Goal: Task Accomplishment & Management: Use online tool/utility

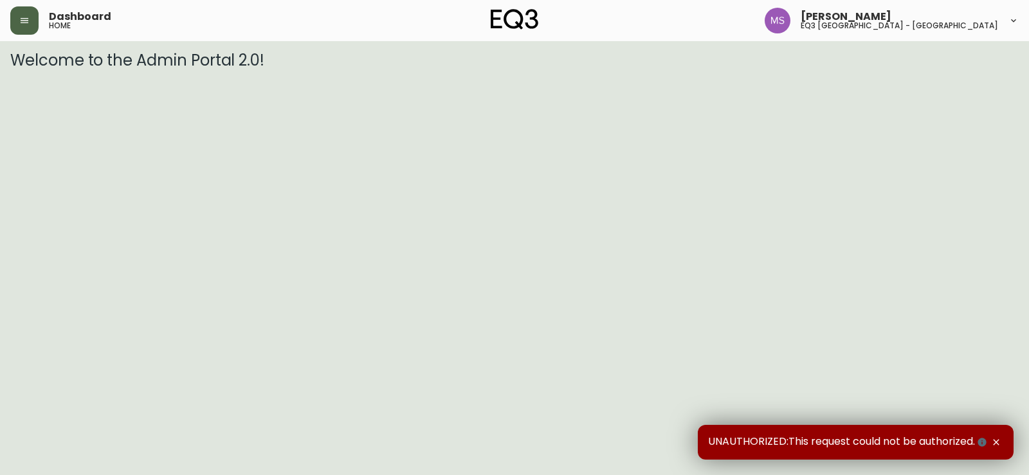
click at [30, 25] on button "button" at bounding box center [24, 20] width 28 height 28
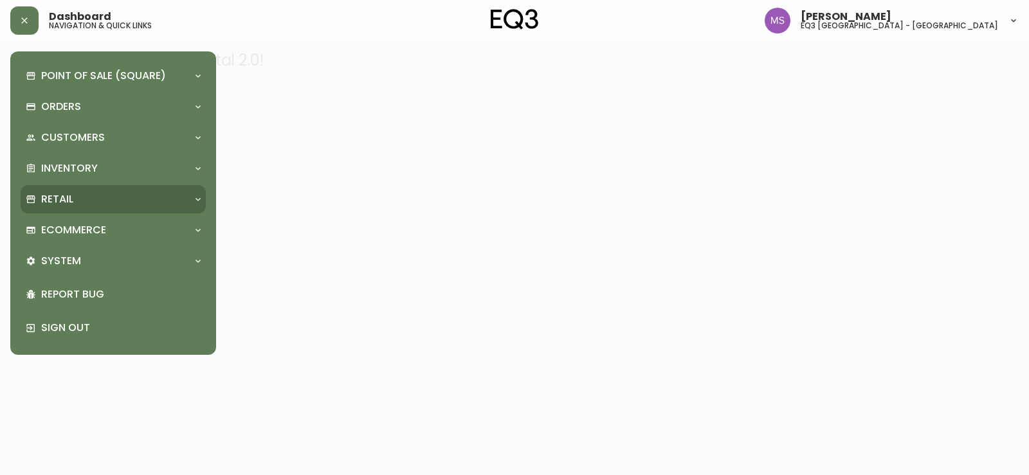
click at [64, 205] on p "Retail" at bounding box center [57, 199] width 32 height 14
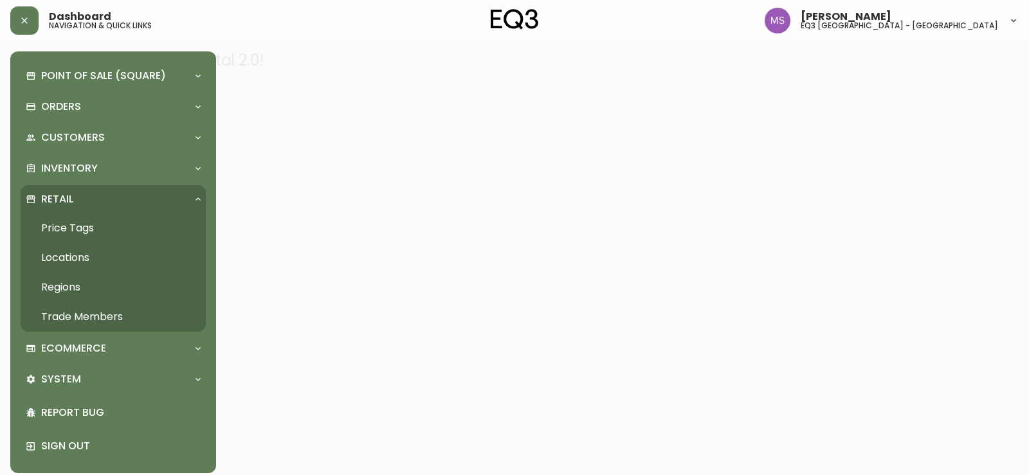
click at [65, 228] on link "Price Tags" at bounding box center [113, 229] width 185 height 30
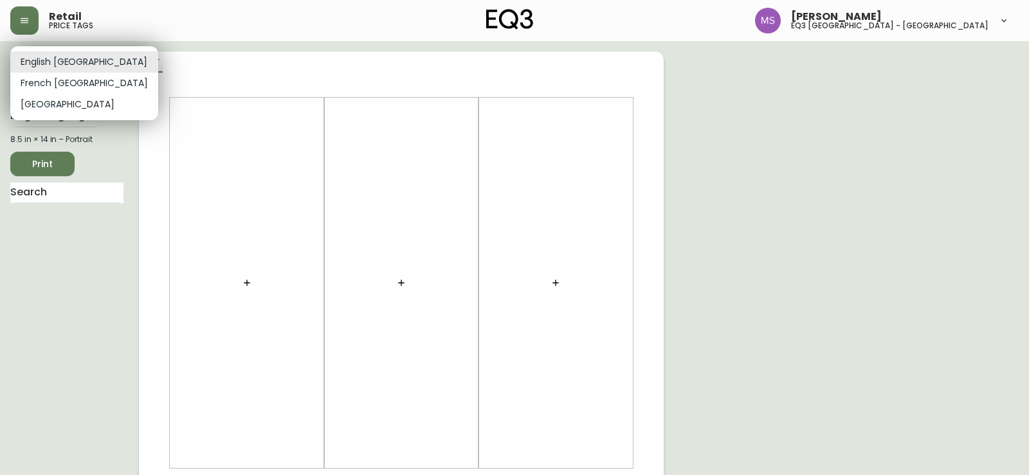
click at [77, 67] on body "Retail price tags [PERSON_NAME] eq3 [GEOGRAPHIC_DATA] - st laurent English [GEO…" at bounding box center [514, 458] width 1029 height 916
click at [74, 84] on li "French [GEOGRAPHIC_DATA]" at bounding box center [84, 83] width 148 height 21
type input "fr_CA"
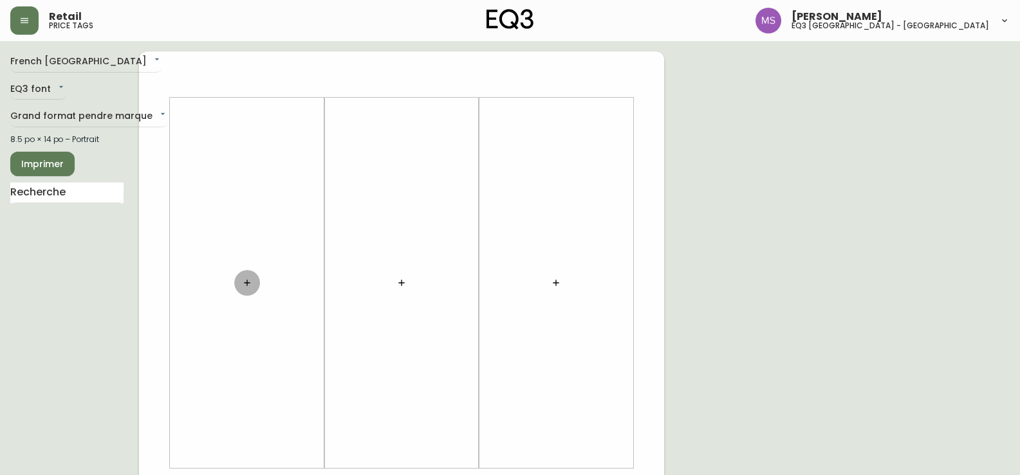
click at [243, 282] on icon "button" at bounding box center [247, 283] width 10 height 10
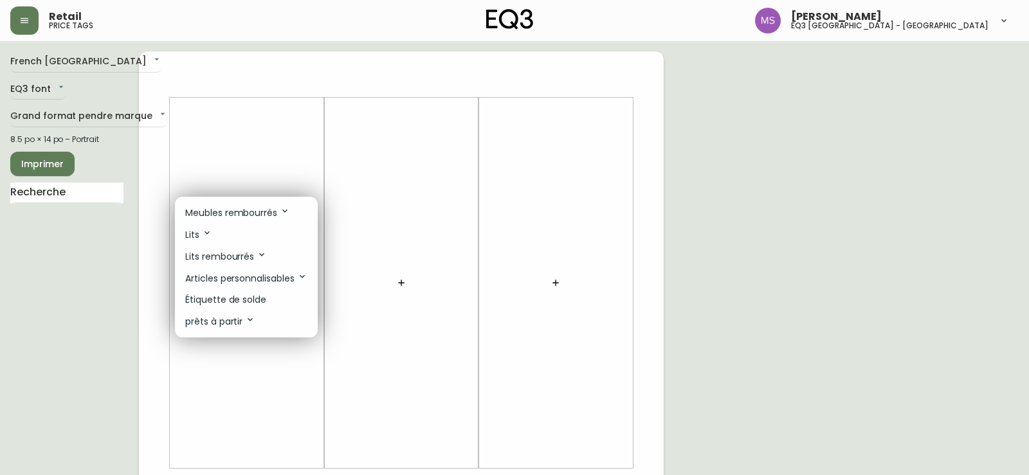
click at [241, 293] on p "Étiquette de solde" at bounding box center [225, 300] width 81 height 14
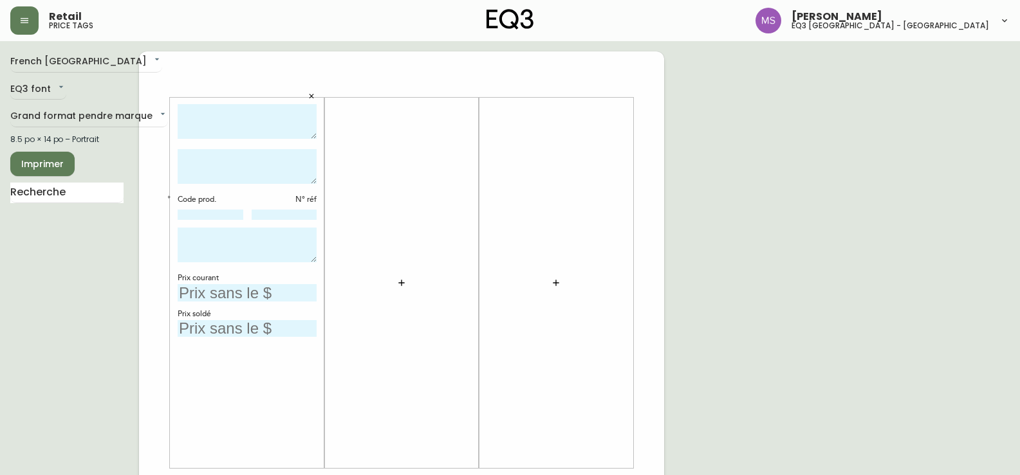
click at [244, 120] on textarea at bounding box center [247, 121] width 139 height 35
type textarea "[PERSON_NAME]"
type textarea "Table de bout en marbre blanc"
paste input "[PHONE_NUMBER]"
type input "[PHONE_NUMBER]"
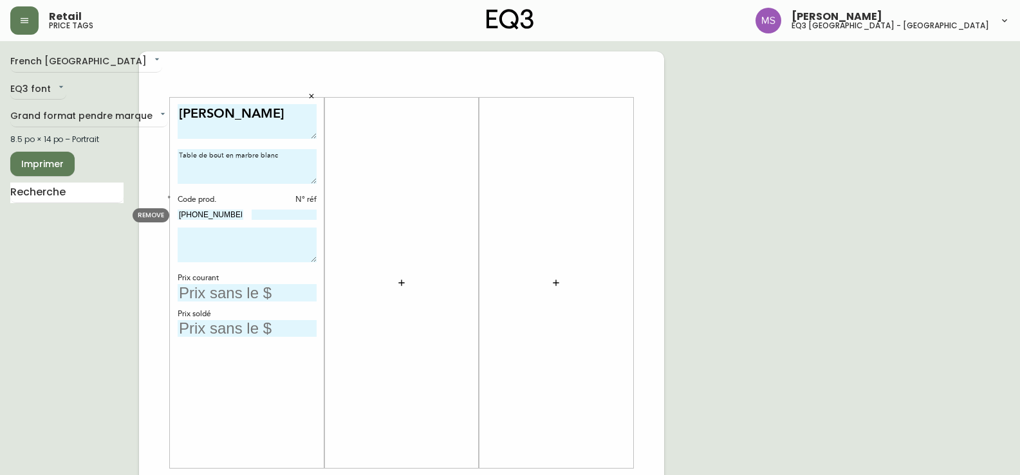
click at [275, 216] on input at bounding box center [285, 215] width 66 height 10
paste input "859"
type input "859"
click at [253, 231] on textarea at bounding box center [247, 245] width 139 height 35
type textarea "m"
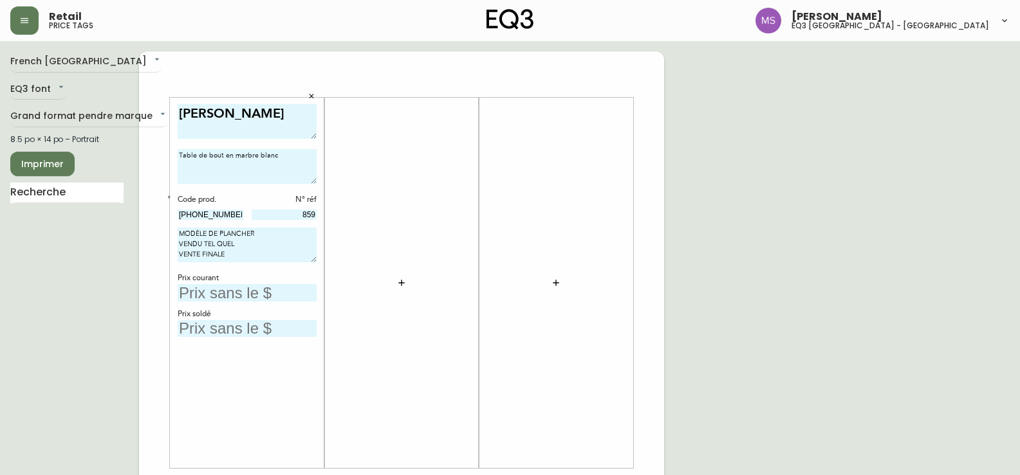
type textarea "MODÈLE DE PLANCHER VENDU TEL QUEL VENTE FINALE"
click at [244, 111] on textarea "[PERSON_NAME]" at bounding box center [247, 121] width 139 height 35
type textarea "[PERSON_NAME] -40%"
click at [253, 327] on input "text" at bounding box center [247, 328] width 139 height 17
type input "130$"
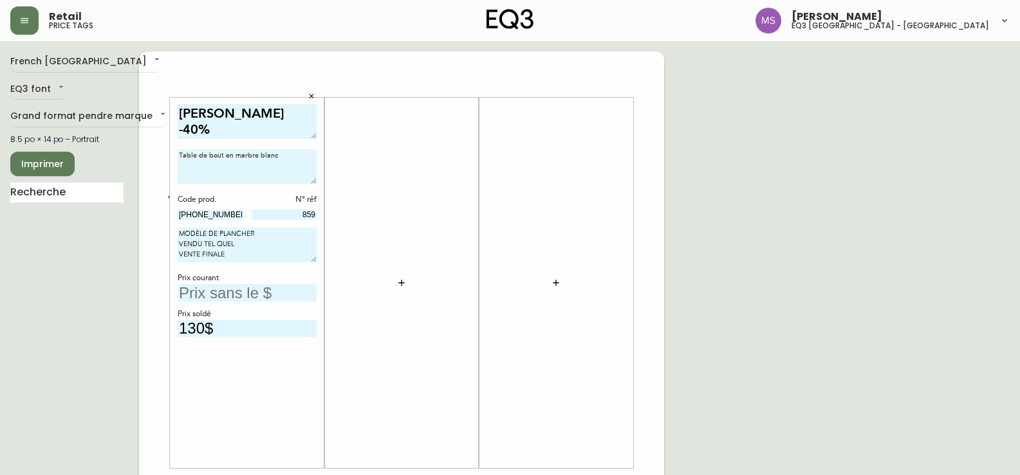
click at [246, 221] on div "Code prod. N° réf [PHONE_NUMBER] 859" at bounding box center [247, 207] width 139 height 27
drag, startPoint x: 236, startPoint y: 216, endPoint x: 99, endPoint y: 217, distance: 137.0
click at [99, 217] on div "French Canada fr_CA EQ3 font EQ3 Grand format pendre marque large 8.5 po × 14 p…" at bounding box center [509, 483] width 999 height 865
click at [235, 294] on input "text" at bounding box center [247, 292] width 139 height 17
type input "399$"
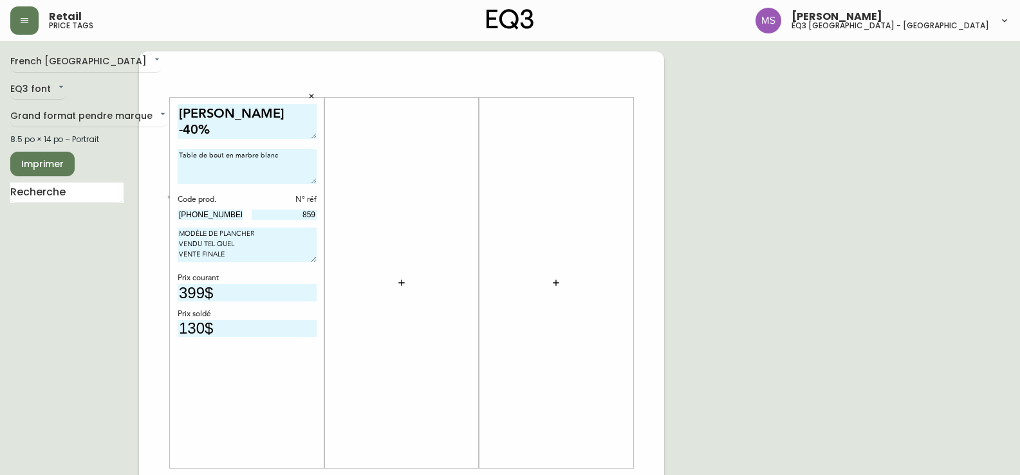
click at [186, 131] on textarea "[PERSON_NAME] -40%" at bounding box center [247, 121] width 139 height 35
type textarea "[PERSON_NAME] -50%"
drag, startPoint x: 202, startPoint y: 327, endPoint x: 157, endPoint y: 309, distance: 48.3
click at [157, 318] on div "[PERSON_NAME] -50% Table de bout en marbre blanc Code prod. N° réf [PHONE_NUMBE…" at bounding box center [401, 483] width 525 height 865
type input "199$"
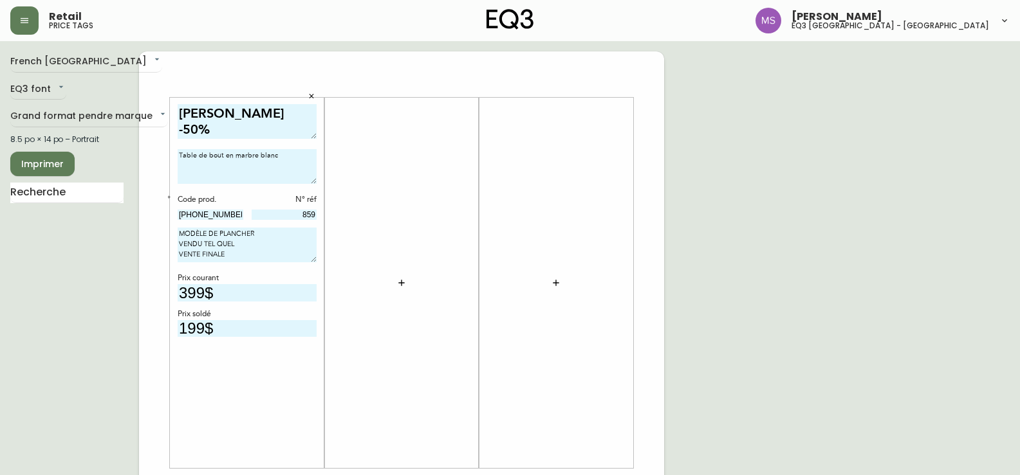
click at [407, 284] on button "button" at bounding box center [402, 283] width 26 height 26
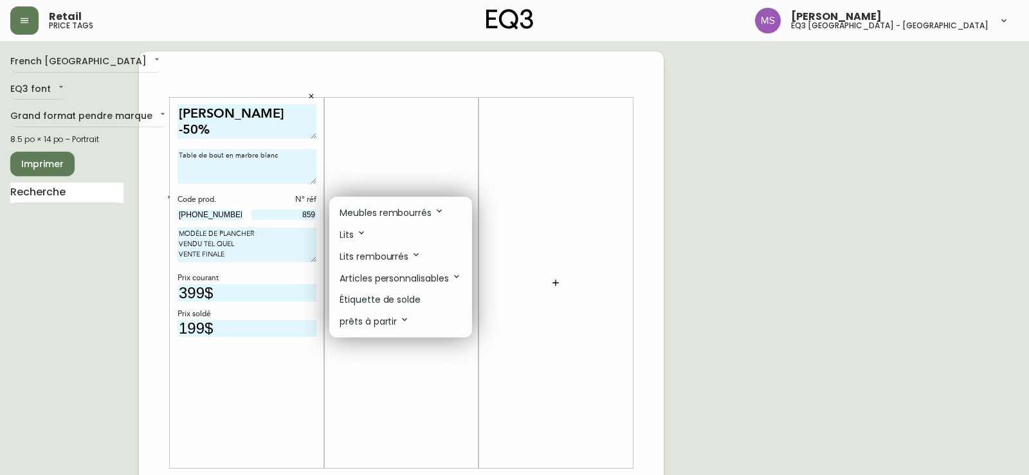
click at [371, 304] on p "Étiquette de solde" at bounding box center [380, 300] width 81 height 14
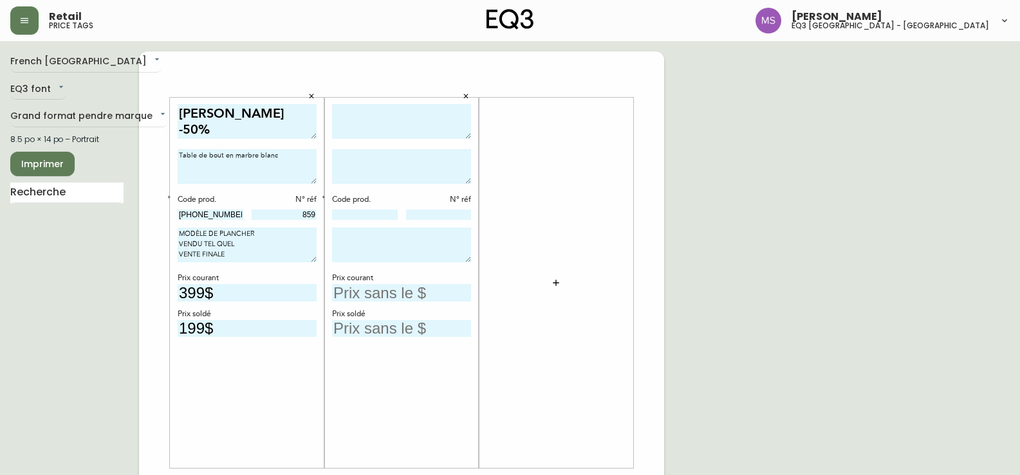
click at [390, 110] on textarea at bounding box center [401, 121] width 139 height 35
type textarea "SAGE"
type textarea "TABLE DE BOUT EN CHENE NOIR"
click at [275, 153] on textarea "Table de bout en marbre blanc" at bounding box center [247, 166] width 139 height 35
drag, startPoint x: 275, startPoint y: 153, endPoint x: 243, endPoint y: 153, distance: 32.2
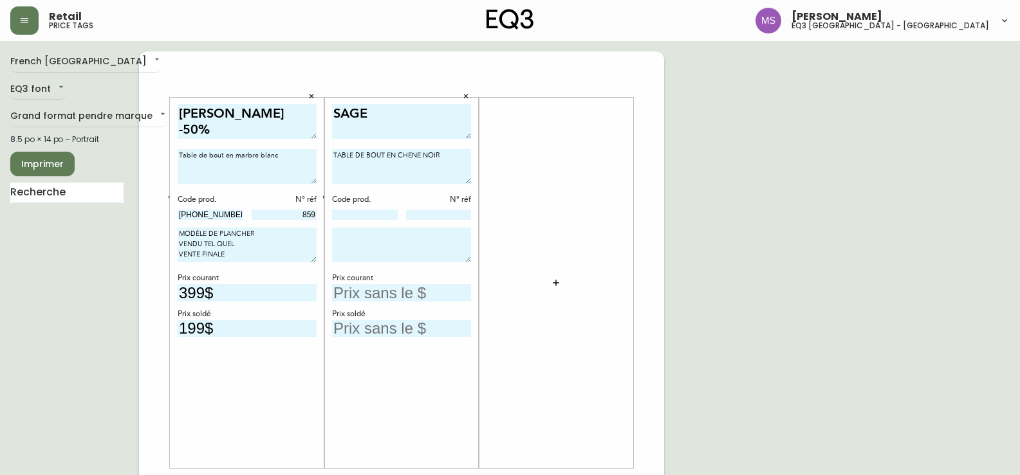
click at [243, 153] on textarea "Table de bout en marbre blanc" at bounding box center [247, 166] width 139 height 35
click at [271, 158] on textarea "Table de bout en marbre blanc" at bounding box center [247, 166] width 139 height 35
drag, startPoint x: 282, startPoint y: 158, endPoint x: 169, endPoint y: 158, distance: 112.6
click at [169, 158] on div "[PERSON_NAME] -50% Table de bout en marbre blanc Code prod. N° réf [PHONE_NUMBE…" at bounding box center [401, 483] width 525 height 865
type textarea "TABLE DE BOUT EN MARBRE BLANC"
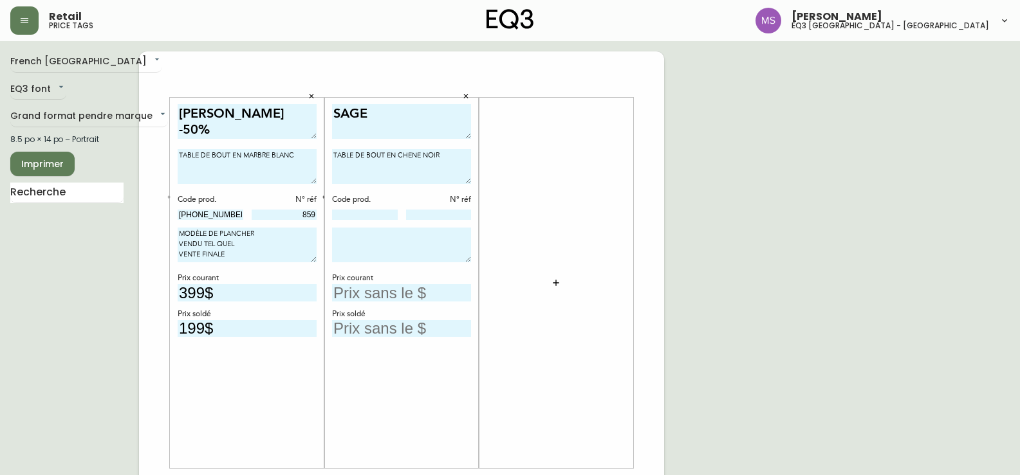
click at [387, 285] on input "text" at bounding box center [401, 292] width 139 height 17
type input "499$"
click at [368, 221] on div at bounding box center [365, 216] width 66 height 12
click at [368, 214] on input at bounding box center [365, 215] width 66 height 10
paste input "[PHONE_NUMBER]"
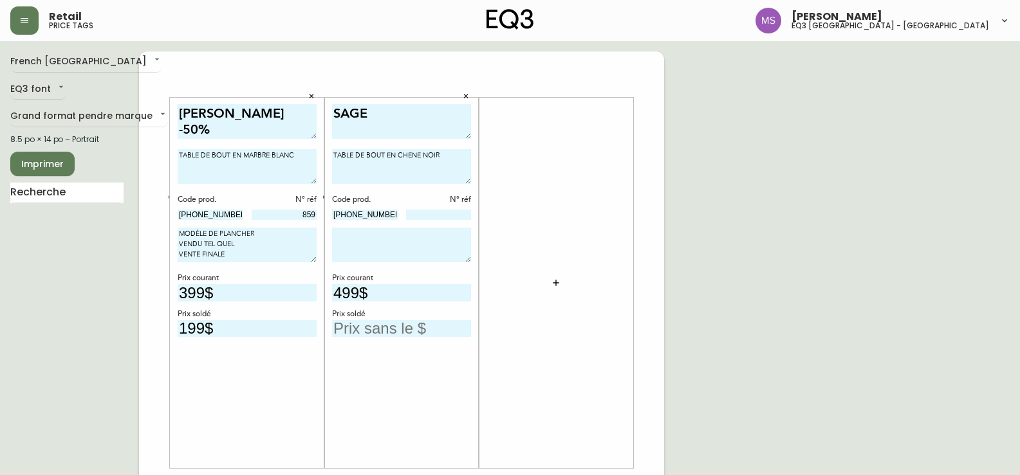
type input "[PHONE_NUMBER]"
click at [438, 209] on div "Code prod. N° réf [PHONE_NUMBER]" at bounding box center [401, 207] width 139 height 27
click at [439, 218] on input at bounding box center [439, 215] width 66 height 10
type input "382"
drag, startPoint x: 249, startPoint y: 259, endPoint x: 145, endPoint y: 223, distance: 110.1
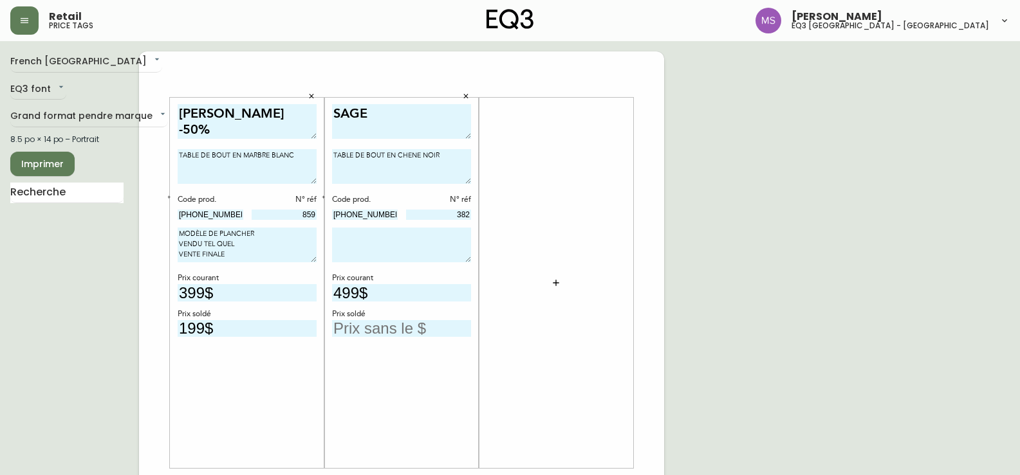
click at [145, 225] on div "[PERSON_NAME] -50% TABLE DE BOUT EN MARBRE BLANC Code prod. N° réf [PHONE_NUMBE…" at bounding box center [401, 483] width 525 height 865
click at [414, 251] on textarea at bounding box center [401, 245] width 139 height 35
type textarea "V"
paste textarea "MODÈLE DE PLANCHER VENDU TEL QUEL VENTE FINALE"
type textarea "MODÈLE DE PLANCHER VENDU TEL QUEL VENTE FINALE"
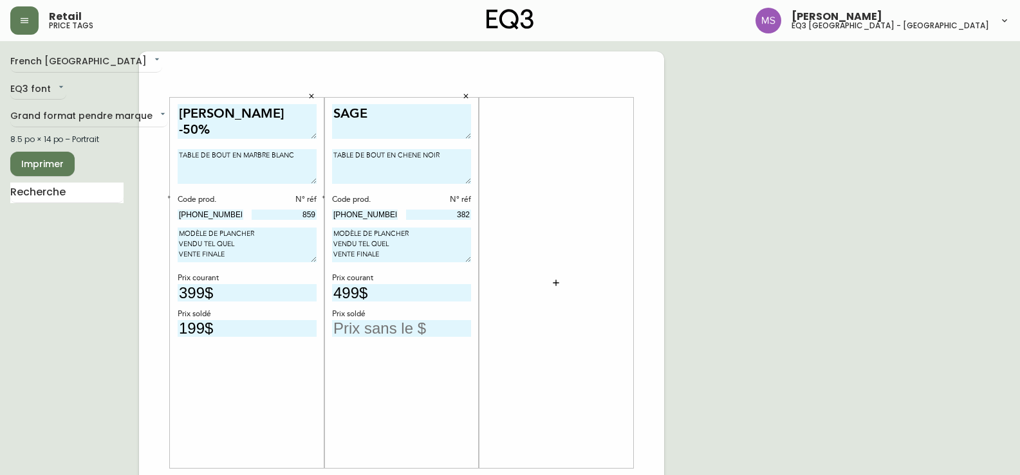
click at [405, 109] on textarea "SAGE" at bounding box center [401, 121] width 139 height 35
type textarea "SAGE -40%"
click at [369, 323] on input "text" at bounding box center [401, 328] width 139 height 17
type input "299$"
click at [560, 282] on icon "button" at bounding box center [556, 283] width 10 height 10
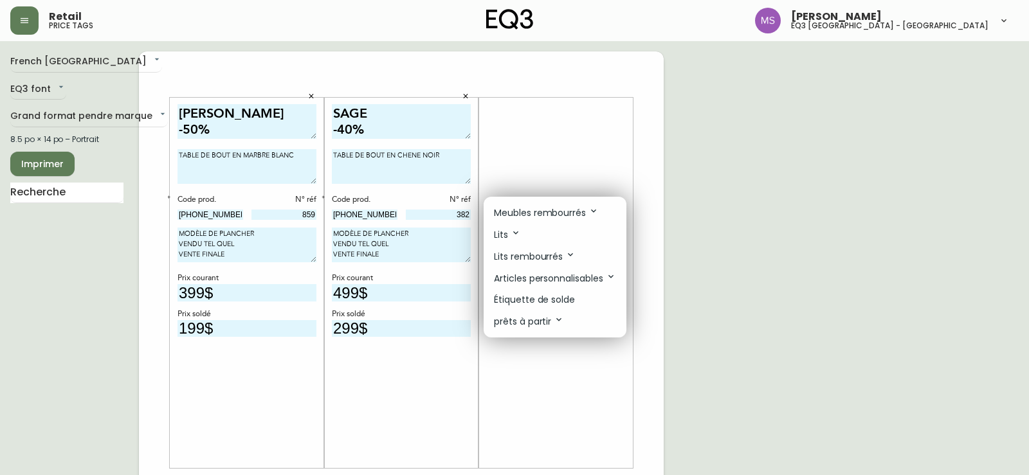
click at [546, 299] on p "Étiquette de solde" at bounding box center [534, 300] width 81 height 14
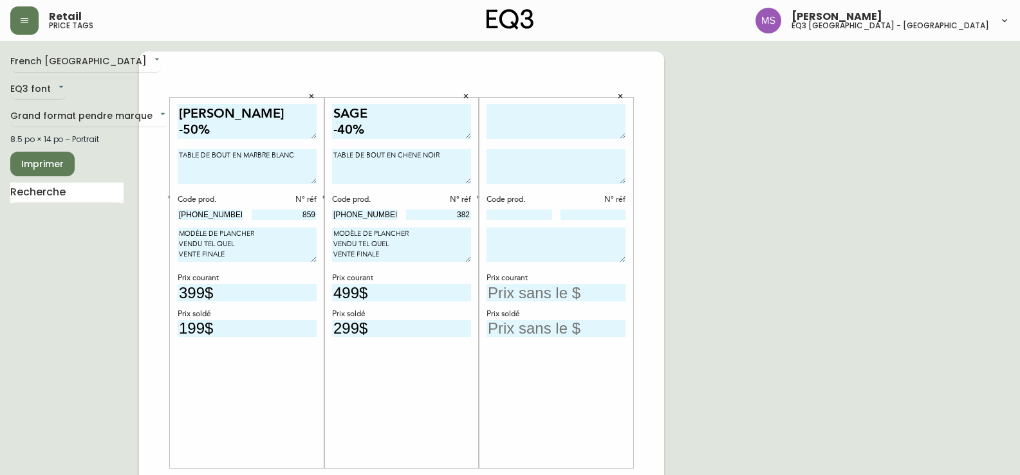
click at [300, 161] on textarea "TABLE DE BOUT EN MARBRE BLANC" at bounding box center [247, 166] width 139 height 35
type textarea "TABLE DE BOUT EN MARBRE BLANC * peut partir maintenant *"
click at [452, 152] on textarea "TABLE DE BOUT EN CHENE NOIR" at bounding box center [401, 166] width 139 height 35
type textarea "TABLE DE BOUT EN CHENE NOIR * peut partir maintenant *"
click at [587, 108] on textarea at bounding box center [555, 121] width 139 height 35
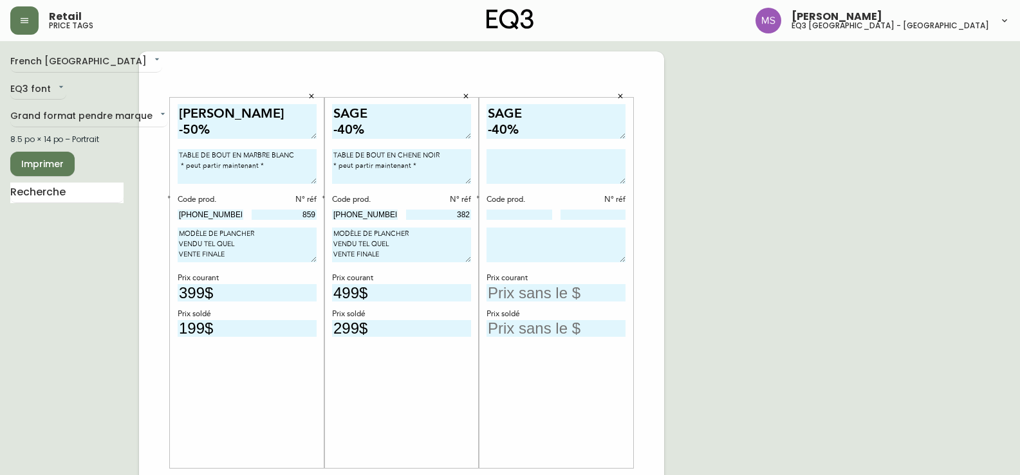
type textarea "SAGE -40%"
type textarea "TABLE À CAFÉ CHENE NOIR * peut partir début novembre - délais sujet à changemen…"
drag, startPoint x: 504, startPoint y: 217, endPoint x: 513, endPoint y: 203, distance: 16.8
click at [504, 217] on input at bounding box center [519, 215] width 66 height 10
paste input "[PHONE_NUMBER]"
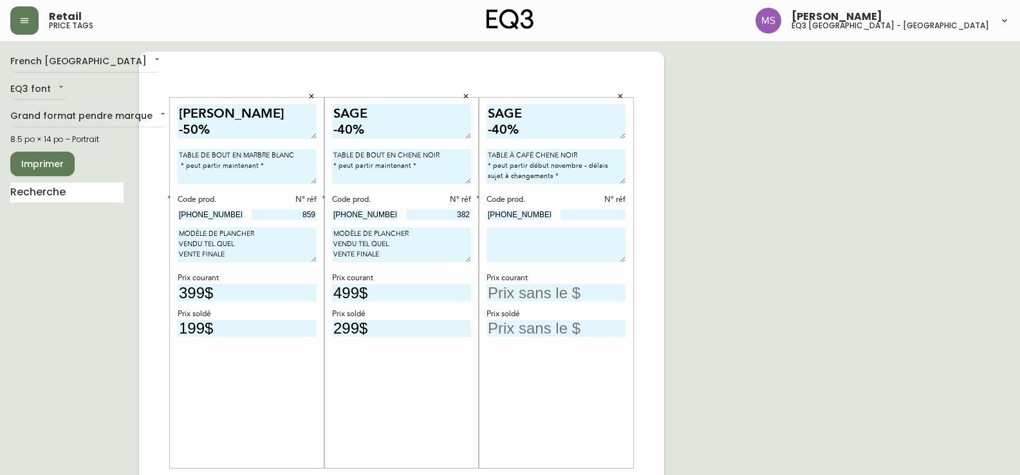
type input "[PHONE_NUMBER]"
click at [588, 214] on input at bounding box center [593, 215] width 66 height 10
paste input "182"
type input "182"
drag, startPoint x: 393, startPoint y: 259, endPoint x: 278, endPoint y: 210, distance: 125.1
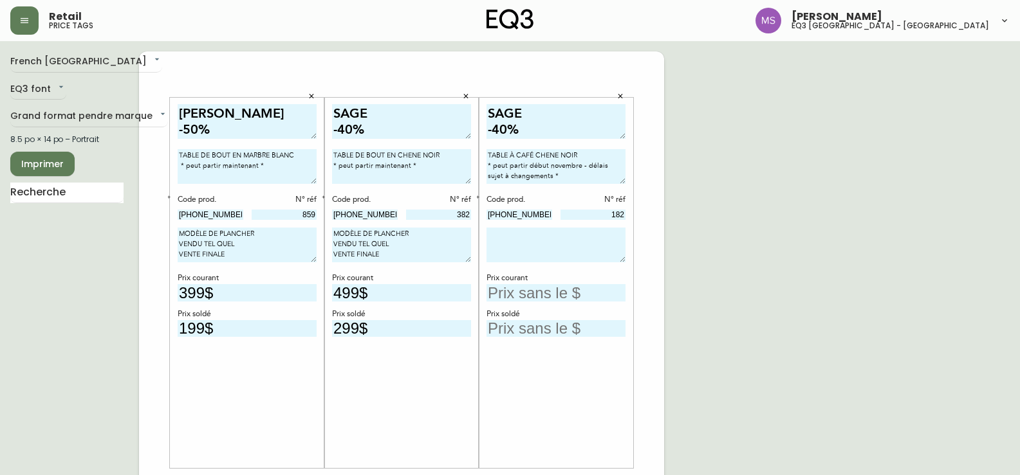
click at [278, 210] on div "[PERSON_NAME] -50% TABLE DE BOUT EN MARBRE BLANC * peut partir maintenant * Cod…" at bounding box center [401, 483] width 525 height 865
click at [524, 239] on textarea at bounding box center [555, 245] width 139 height 35
paste textarea "MODÈLE DE PLANCHER VENDU TEL QUEL VENTE FINALE"
type textarea "MODÈLE DE PLANCHER VENDU TEL QUEL VENTE FINALE"
click at [554, 289] on input "text" at bounding box center [555, 292] width 139 height 17
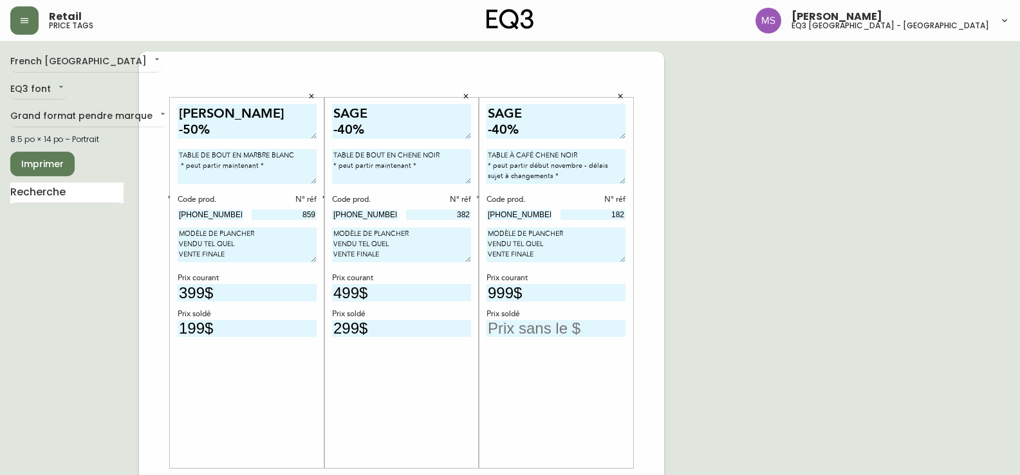
type input "999$"
type input "599$"
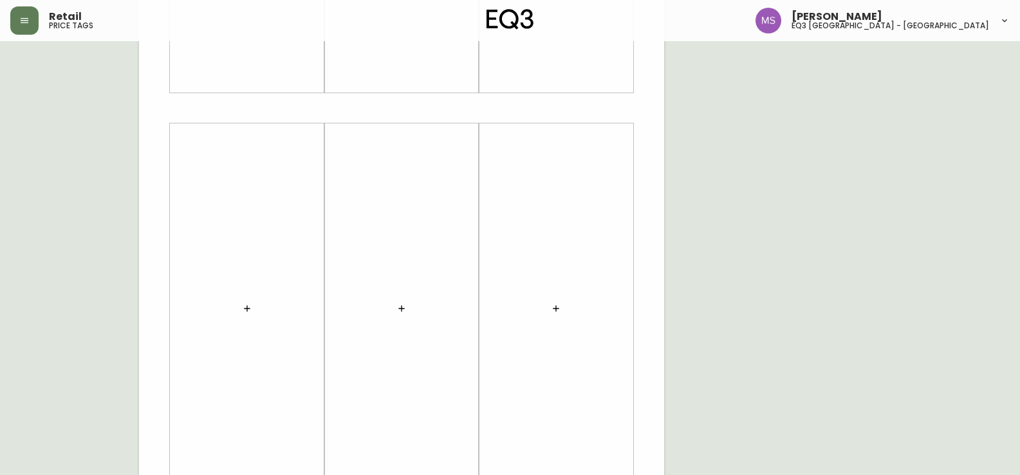
scroll to position [386, 0]
click at [257, 298] on button "button" at bounding box center [247, 299] width 26 height 26
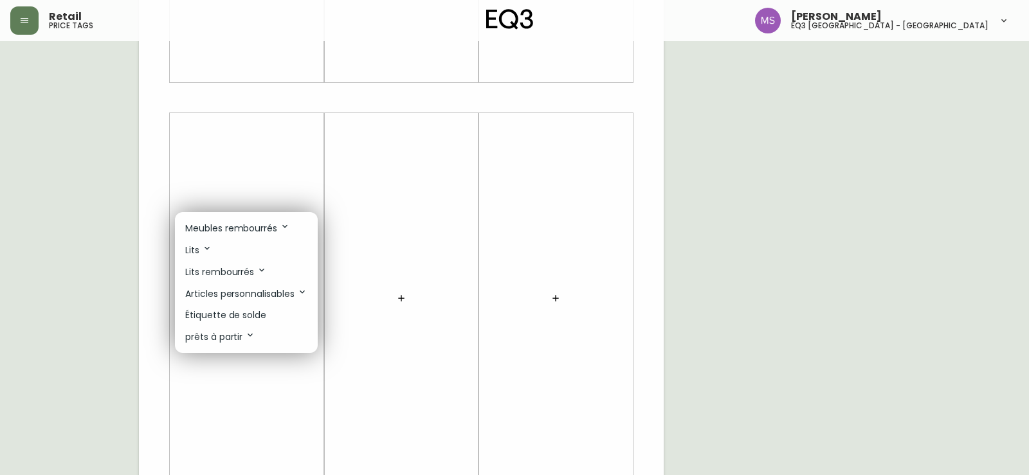
click at [237, 313] on p "Étiquette de solde" at bounding box center [225, 316] width 81 height 14
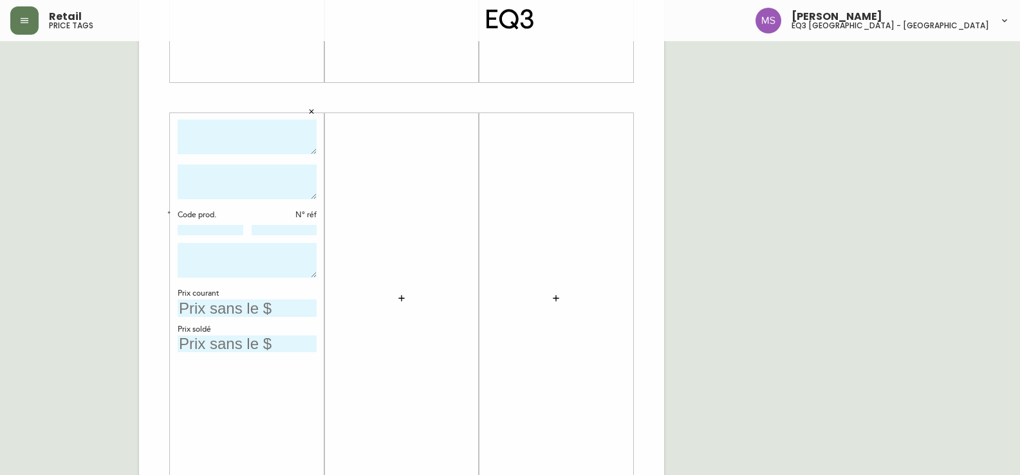
click at [245, 147] on textarea at bounding box center [247, 137] width 139 height 35
type textarea "HIGHLAND -50%"
click at [213, 169] on textarea at bounding box center [247, 182] width 139 height 35
paste textarea "2000BA-HAR"
type textarea "FAUTEUIL INCLIABLE 2000BA-HAR"
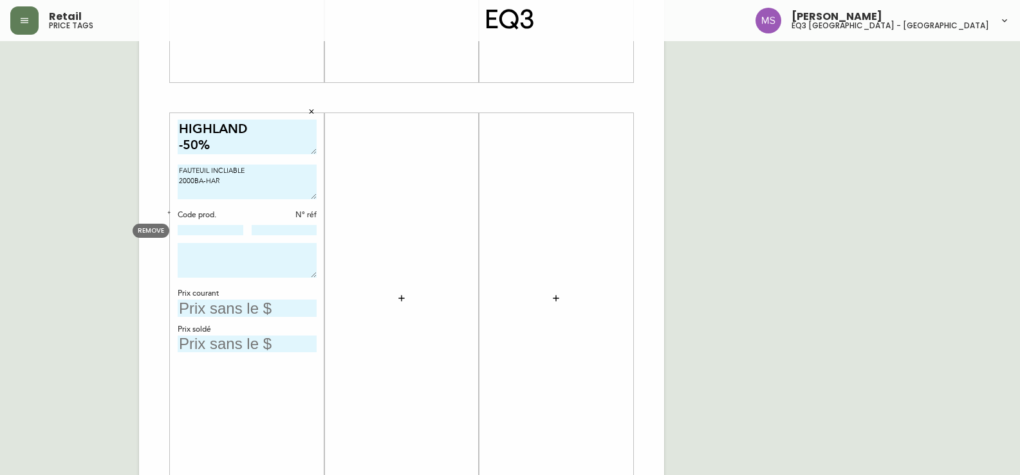
click at [203, 229] on input at bounding box center [211, 230] width 66 height 10
paste input "42224-C1"
type input "42224-C1"
click at [304, 229] on input at bounding box center [285, 230] width 66 height 10
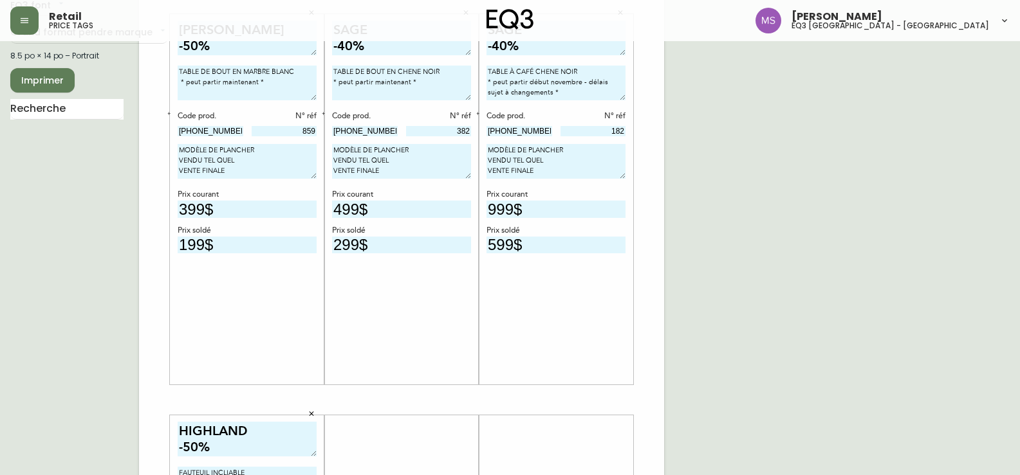
scroll to position [64, 0]
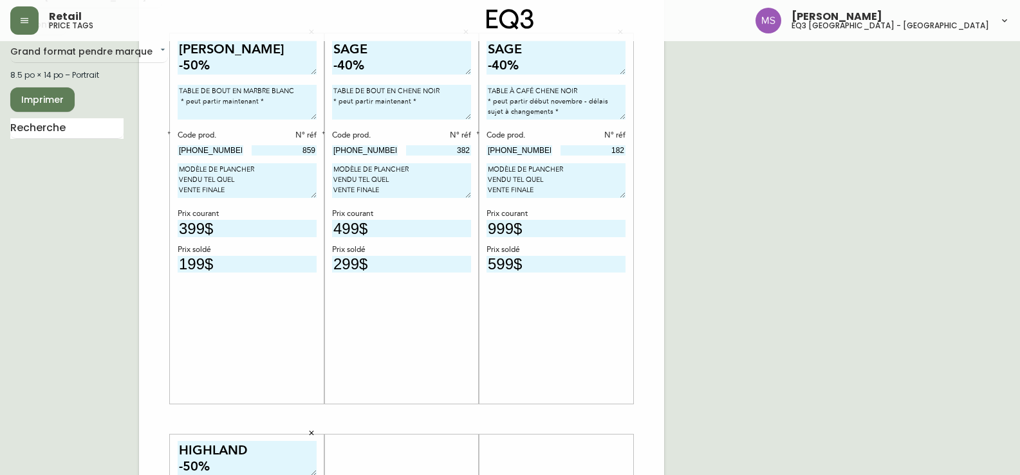
type input "10"
drag, startPoint x: 200, startPoint y: 185, endPoint x: 131, endPoint y: 148, distance: 78.6
click at [131, 148] on div "French Canada fr_CA EQ3 font EQ3 Grand format pendre marque large 8.5 po × 14 p…" at bounding box center [509, 419] width 999 height 865
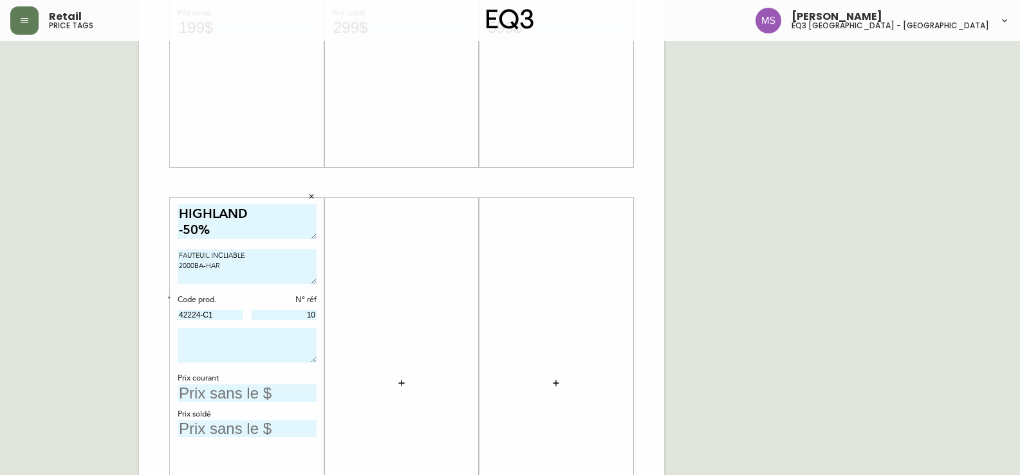
scroll to position [386, 0]
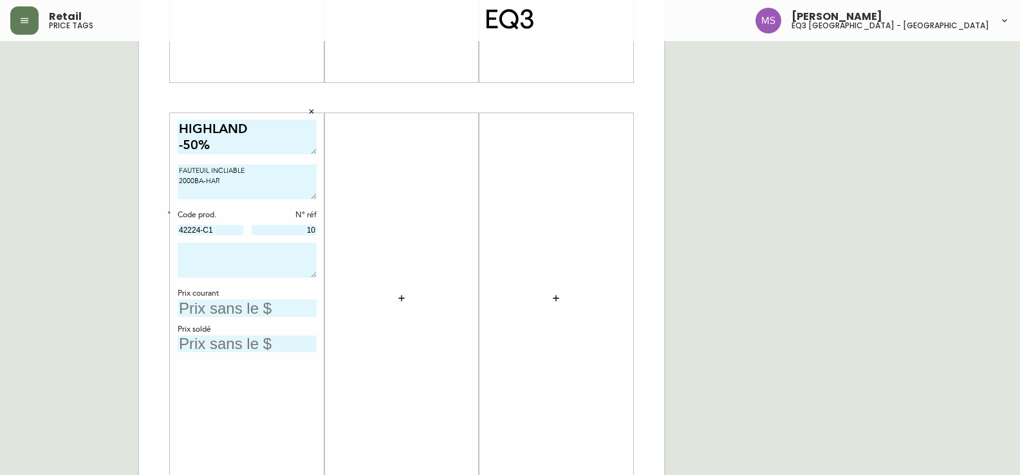
click at [194, 251] on textarea at bounding box center [247, 260] width 139 height 35
paste textarea "MODÈLE DE PLANCHER VENDU TEL QUEL VENTE FINALE"
type textarea "MODÈLE DE PLANCHER VENDU TEL QUEL VENTE FINALE"
click at [234, 183] on textarea "FAUTEUIL INCLIABLE 2000BA-HAR" at bounding box center [247, 182] width 139 height 35
type textarea "FAUTEUIL INCLIABLE 2000BA-HAR * peut partir maintenant *"
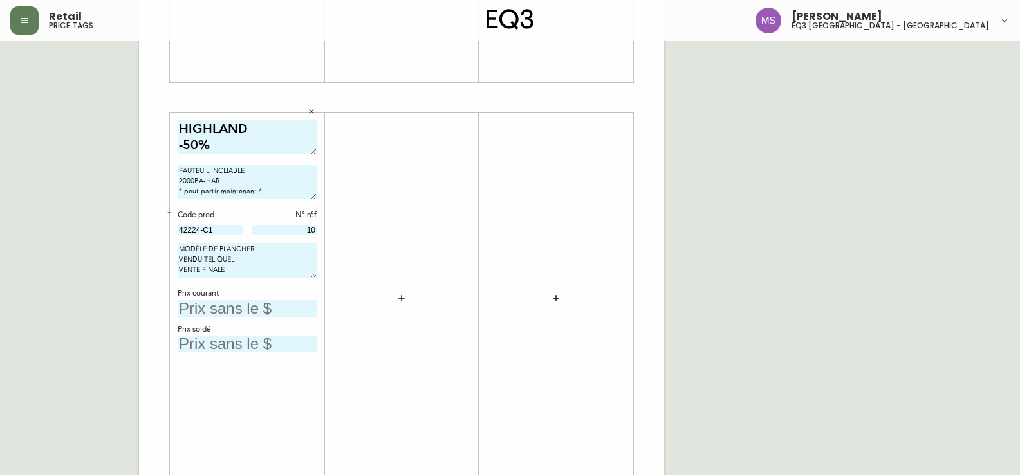
click at [224, 308] on input "text" at bounding box center [247, 308] width 139 height 17
type input "2599$"
type input "1299$"
click at [398, 300] on icon "button" at bounding box center [401, 298] width 10 height 10
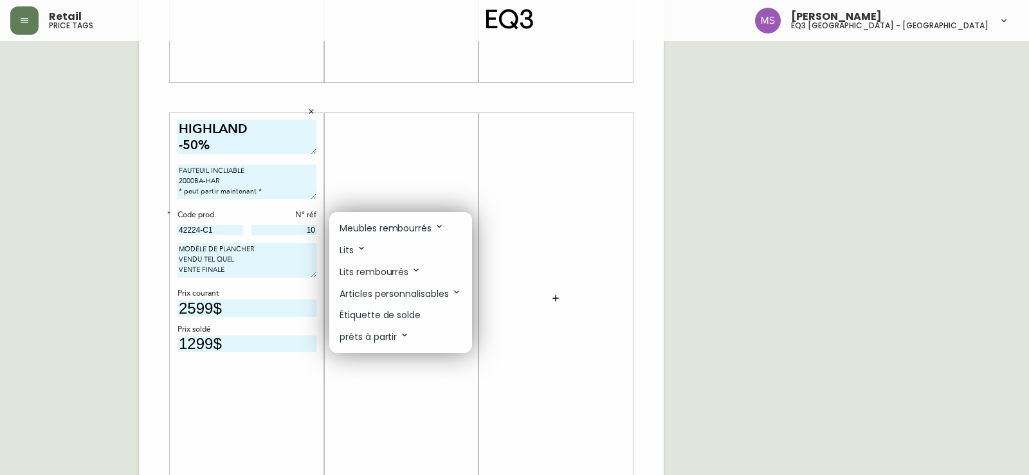
click at [376, 318] on p "Étiquette de solde" at bounding box center [380, 316] width 81 height 14
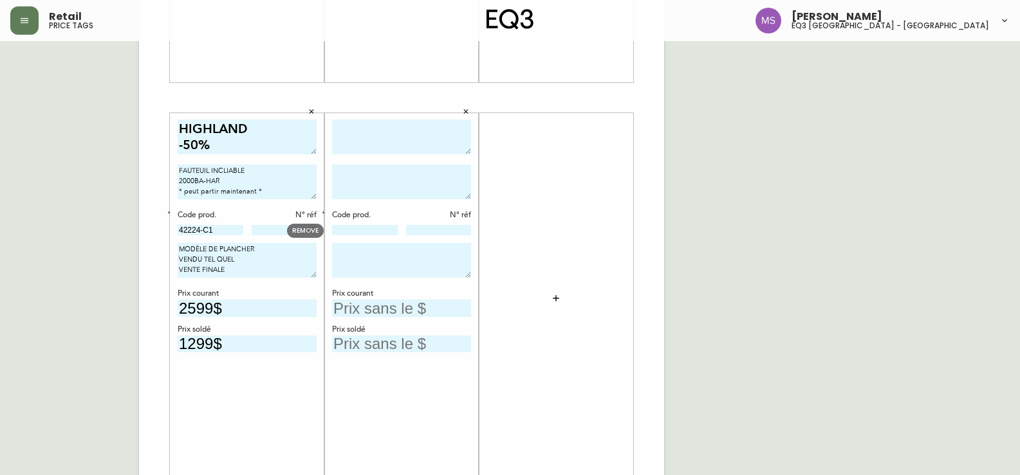
click at [373, 230] on input at bounding box center [365, 230] width 66 height 10
paste input "43401-31"
type input "43401-31"
click at [449, 232] on input at bounding box center [439, 230] width 66 height 10
type input "6"
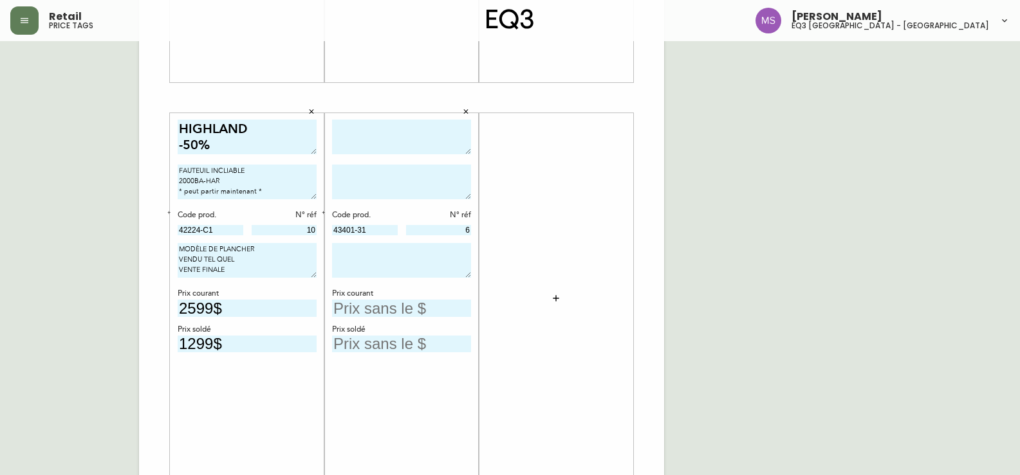
click at [394, 124] on textarea at bounding box center [401, 137] width 139 height 35
type textarea "BALTIC"
drag, startPoint x: 389, startPoint y: 234, endPoint x: 305, endPoint y: 232, distance: 83.6
click at [305, 232] on body "Retail price tags [PERSON_NAME] eq3 [GEOGRAPHIC_DATA] - [GEOGRAPHIC_DATA][PERSO…" at bounding box center [510, 72] width 1020 height 916
click at [331, 181] on div "BALTIC Code prod. N° réf 43401-31 6 Prix courant Prix soldé" at bounding box center [401, 298] width 154 height 371
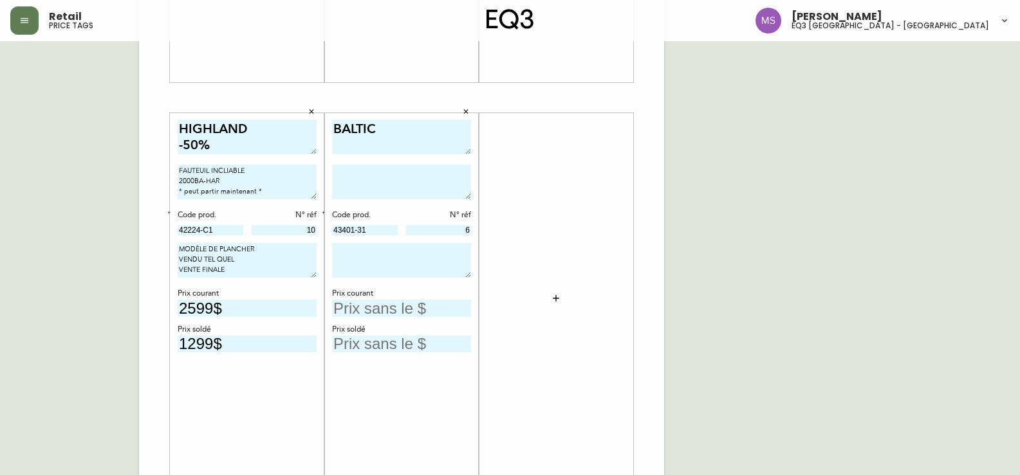
click at [340, 179] on textarea at bounding box center [401, 182] width 139 height 35
paste textarea "MN3000SO-TUS"
click at [338, 194] on textarea "FAUTEUIL INCLINABLE MN3000SO-TUS" at bounding box center [401, 182] width 139 height 35
drag, startPoint x: 267, startPoint y: 192, endPoint x: 159, endPoint y: 192, distance: 108.1
click at [159, 192] on div "[PERSON_NAME] -50% TABLE DE BOUT EN MARBRE BLANC * peut partir maintenant * Cod…" at bounding box center [401, 97] width 525 height 865
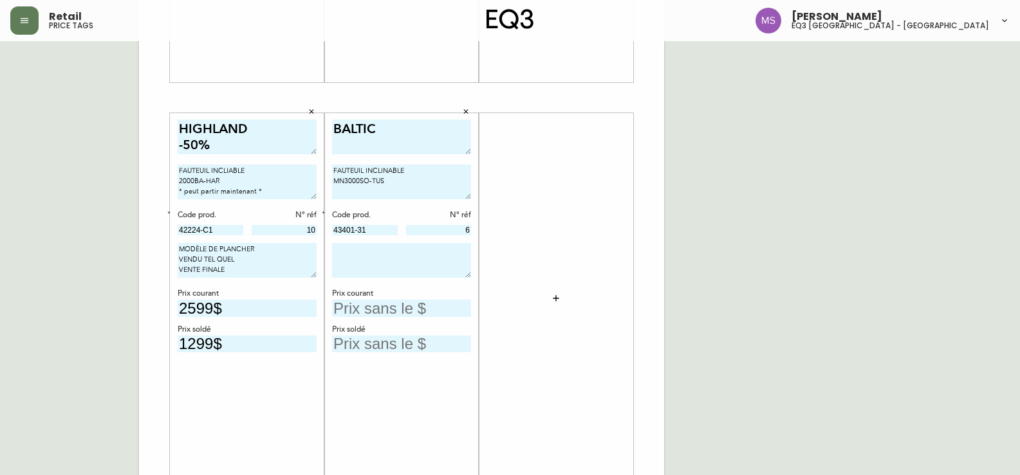
click at [333, 196] on textarea "FAUTEUIL INCLINABLE MN3000SO-TUS" at bounding box center [401, 182] width 139 height 35
paste textarea "* peut partir maintenant *"
click at [409, 181] on textarea "FAUTEUIL INCLINABLE MN3000SO-TUS" at bounding box center [401, 182] width 139 height 35
paste textarea "* peut partir maintenant *"
type textarea "FAUTEUIL INCLINABLE MN3000SO-TUS * peut partir maintenant *"
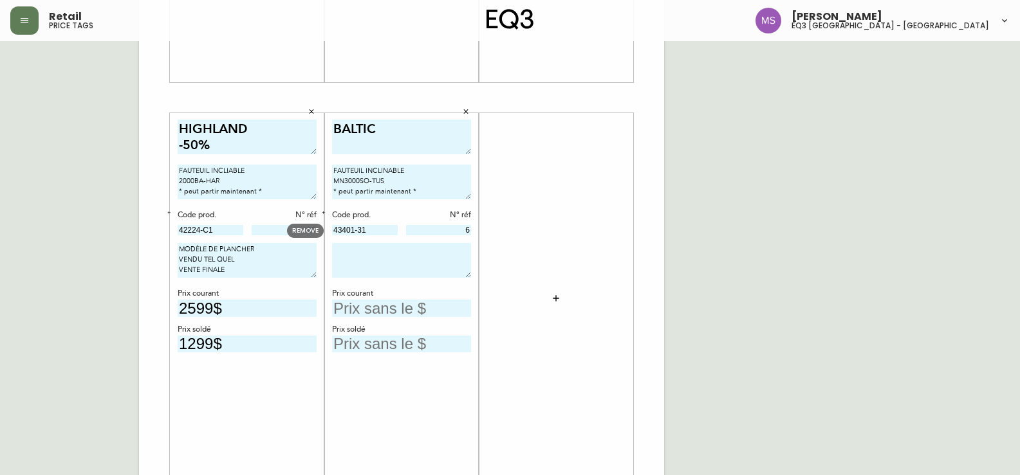
drag, startPoint x: 375, startPoint y: 233, endPoint x: 230, endPoint y: 243, distance: 145.1
click at [230, 243] on div "[PERSON_NAME] -50% TABLE DE BOUT EN MARBRE BLANC * peut partir maintenant * Cod…" at bounding box center [401, 97] width 525 height 865
drag, startPoint x: 247, startPoint y: 277, endPoint x: 108, endPoint y: 234, distance: 145.3
click at [108, 234] on div "French Canada fr_CA EQ3 font EQ3 Grand format pendre marque large 8.5 po × 14 p…" at bounding box center [509, 97] width 999 height 865
click at [349, 252] on textarea at bounding box center [401, 260] width 139 height 35
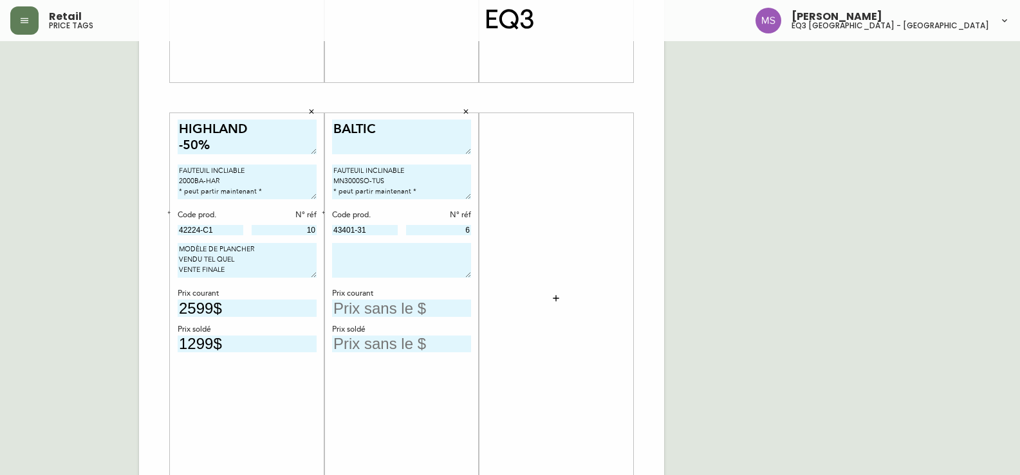
paste textarea "MODÈLE DE PLANCHER VENDU TEL QUEL VENTE FINALE"
type textarea "MODÈLE DE PLANCHER VENDU TEL QUEL VENTE FINALE"
drag, startPoint x: 369, startPoint y: 311, endPoint x: 354, endPoint y: 297, distance: 20.9
click at [368, 311] on input "text" at bounding box center [401, 308] width 139 height 17
type input "1299$"
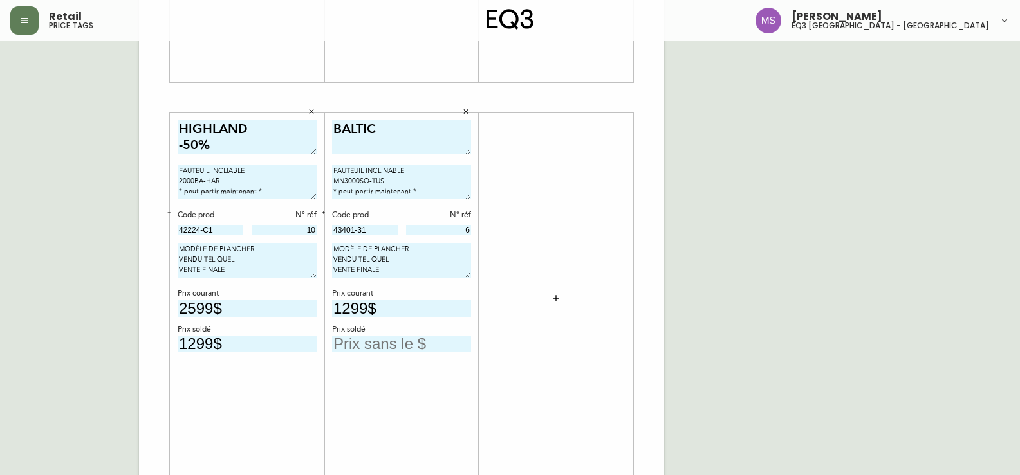
click at [380, 346] on input "text" at bounding box center [401, 344] width 139 height 17
type input "1299$"
drag, startPoint x: 401, startPoint y: 301, endPoint x: 250, endPoint y: 287, distance: 151.2
click at [250, 287] on div "[PERSON_NAME] -50% TABLE DE BOUT EN MARBRE BLANC * peut partir maintenant * Cod…" at bounding box center [401, 97] width 525 height 865
type input "2599$"
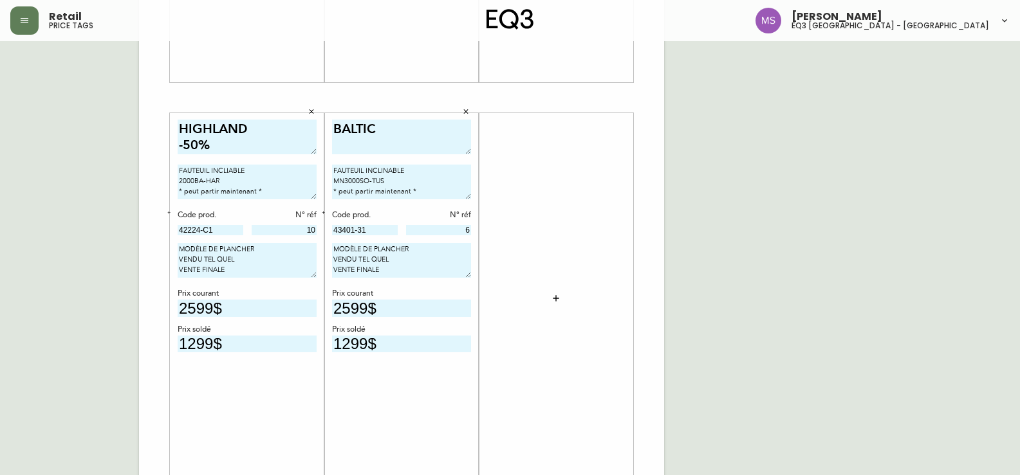
click at [167, 216] on button "button" at bounding box center [169, 213] width 12 height 12
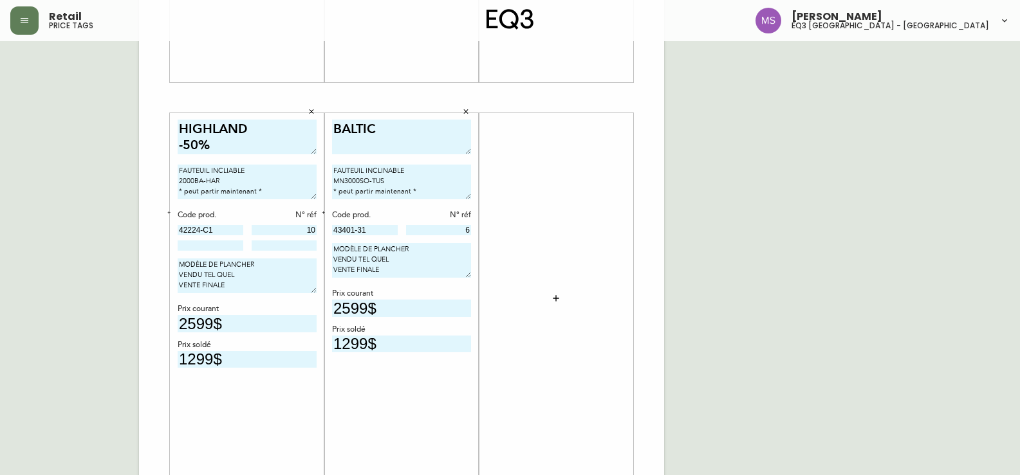
click at [322, 214] on icon "button" at bounding box center [323, 212] width 5 height 5
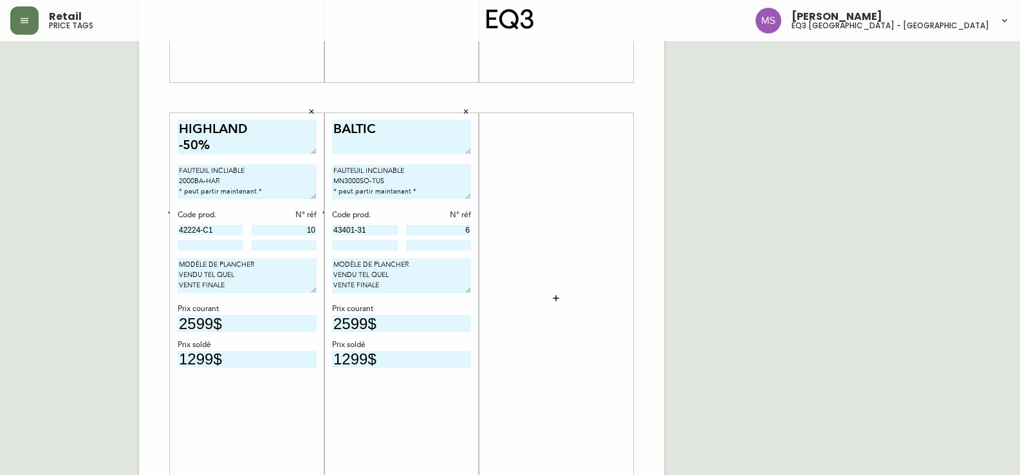
click at [225, 241] on div "Code prod. N° réf 42224-C1 10" at bounding box center [247, 231] width 139 height 42
click at [225, 246] on input at bounding box center [211, 246] width 66 height 10
paste input "49001-BP"
type input "49001-BP"
click at [271, 246] on input at bounding box center [285, 246] width 66 height 10
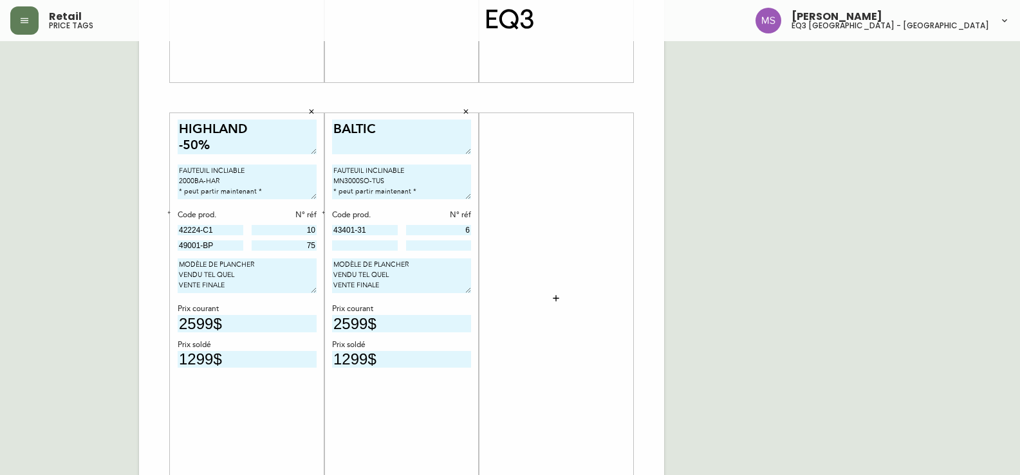
type input "75"
click at [326, 212] on button "button" at bounding box center [324, 213] width 12 height 12
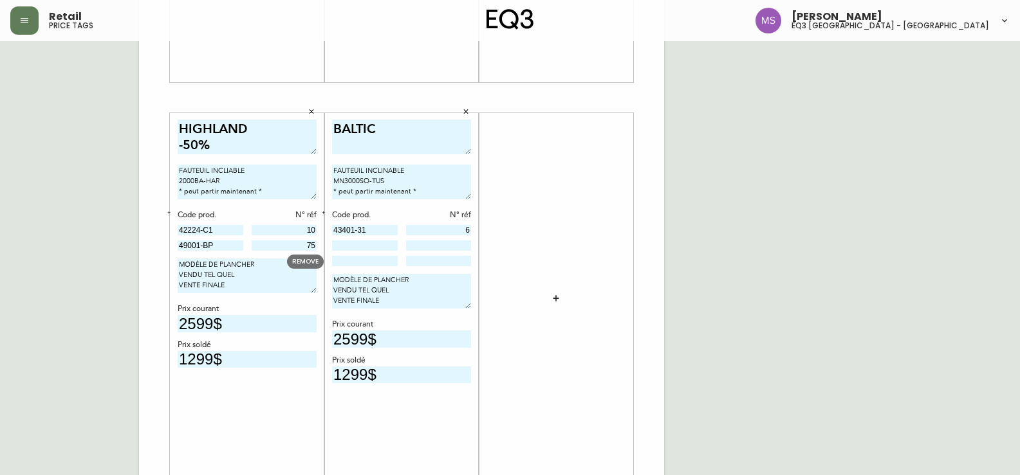
click at [349, 262] on input at bounding box center [365, 261] width 66 height 10
click at [309, 264] on span "REMOVE" at bounding box center [310, 261] width 20 height 5
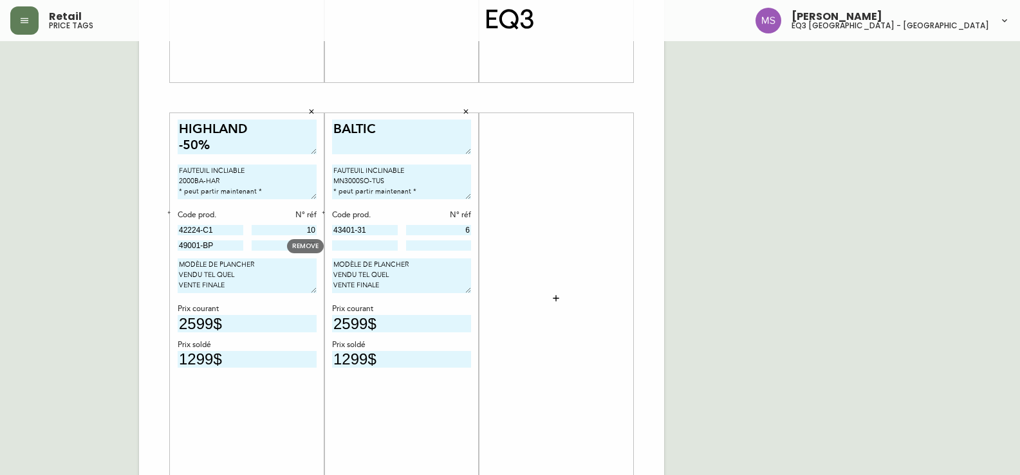
click at [356, 244] on input at bounding box center [365, 246] width 66 height 10
paste input "49001-BP"
type input "49001-BP"
click at [423, 243] on input at bounding box center [439, 246] width 66 height 10
type input "76"
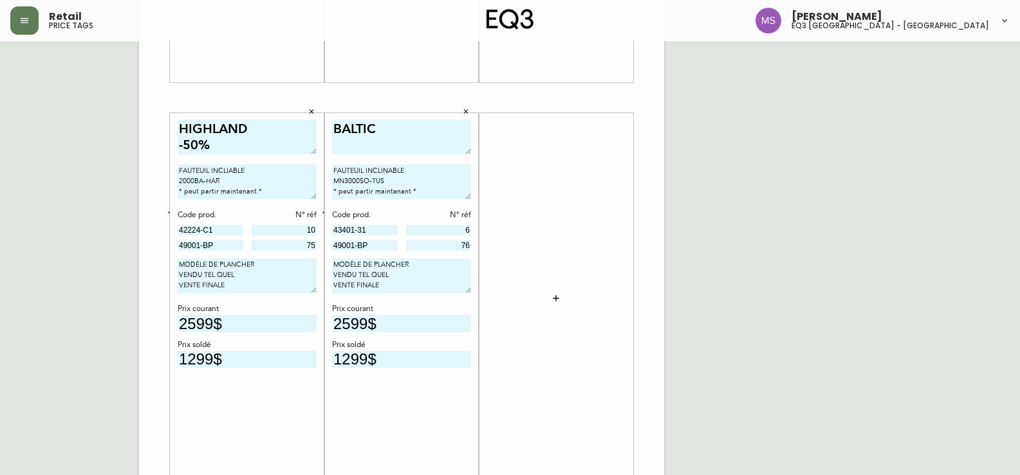
click at [556, 293] on button "button" at bounding box center [556, 299] width 26 height 26
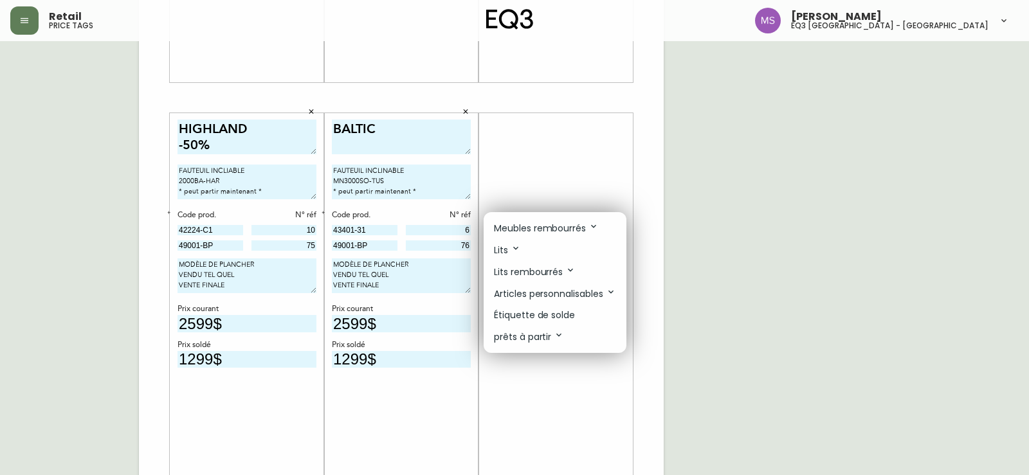
click at [556, 318] on p "Étiquette de solde" at bounding box center [534, 316] width 81 height 14
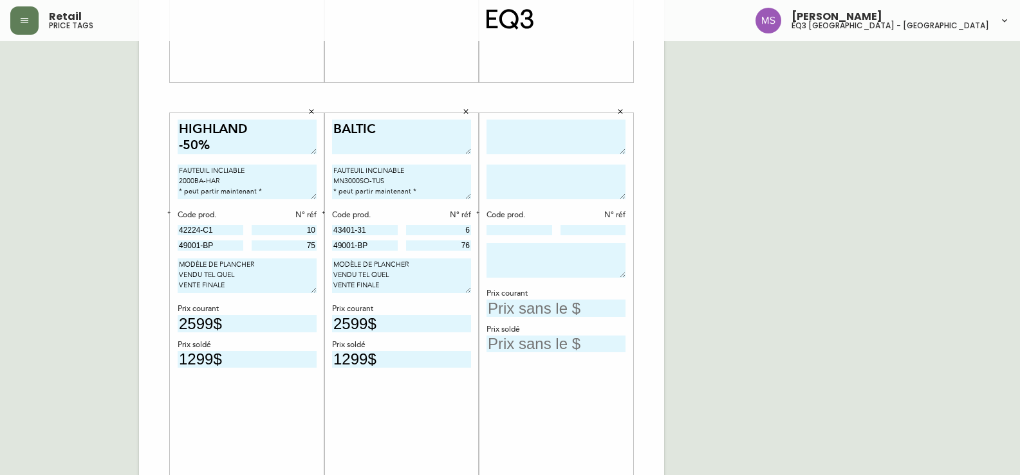
click at [559, 133] on textarea at bounding box center [555, 137] width 139 height 35
type textarea "BOOM"
type textarea "TABLE À CAFÉ NOYER"
click at [520, 228] on input at bounding box center [519, 230] width 66 height 10
paste input "[PHONE_NUMBER]"
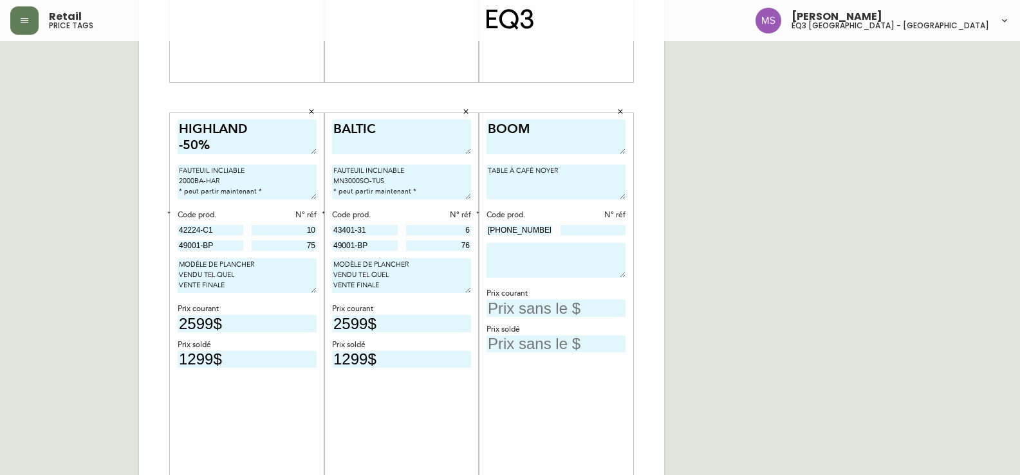
type input "[PHONE_NUMBER]"
click at [600, 230] on input at bounding box center [593, 230] width 66 height 10
type input "1254"
click at [572, 174] on textarea "TABLE À CAFÉ NOYER" at bounding box center [555, 182] width 139 height 35
type textarea "TABLE À CAFÉ NOYER"
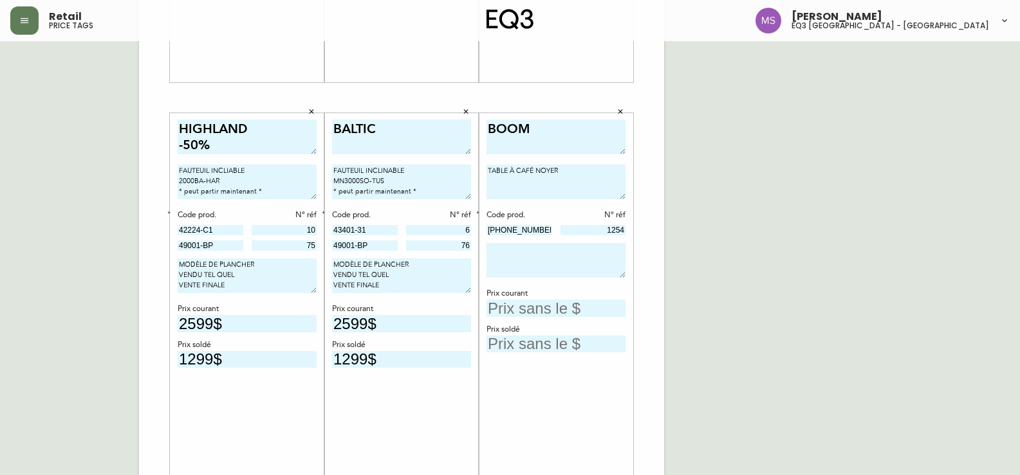
click at [352, 143] on textarea "BALTIC" at bounding box center [401, 137] width 139 height 35
click at [399, 133] on textarea "BALTIC" at bounding box center [401, 137] width 139 height 35
type textarea "BALTIC -50%"
click at [556, 130] on textarea "BOOM" at bounding box center [555, 137] width 139 height 35
click at [512, 182] on textarea "TABLE À CAFÉ NOYER" at bounding box center [555, 182] width 139 height 35
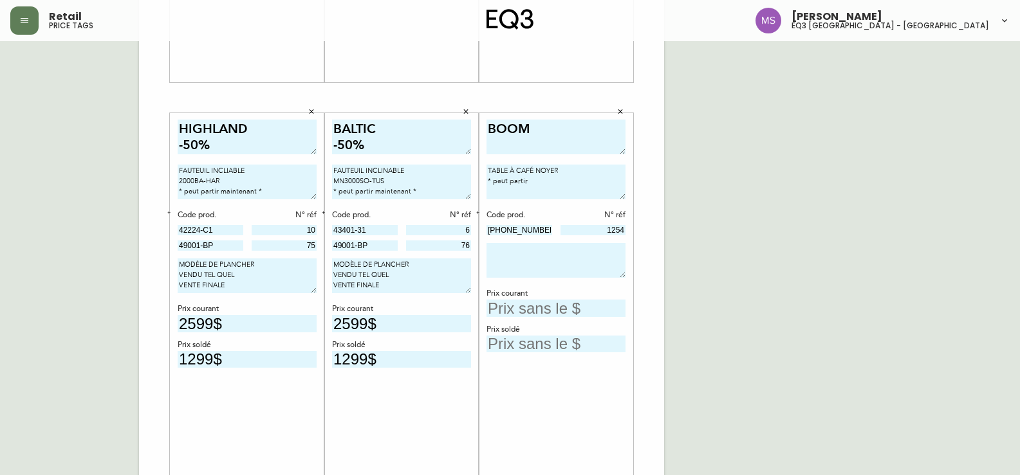
click at [538, 183] on textarea "TABLE À CAFÉ NOYER * peut partir" at bounding box center [555, 182] width 139 height 35
type textarea "TABLE À CAFÉ NOYER * peut partir début octobre *"
drag, startPoint x: 366, startPoint y: 280, endPoint x: 317, endPoint y: 255, distance: 55.5
click at [317, 255] on div "[PERSON_NAME] -50% TABLE DE BOUT EN MARBRE BLANC * peut partir maintenant * Cod…" at bounding box center [401, 97] width 525 height 865
drag, startPoint x: 494, startPoint y: 252, endPoint x: 501, endPoint y: 274, distance: 23.6
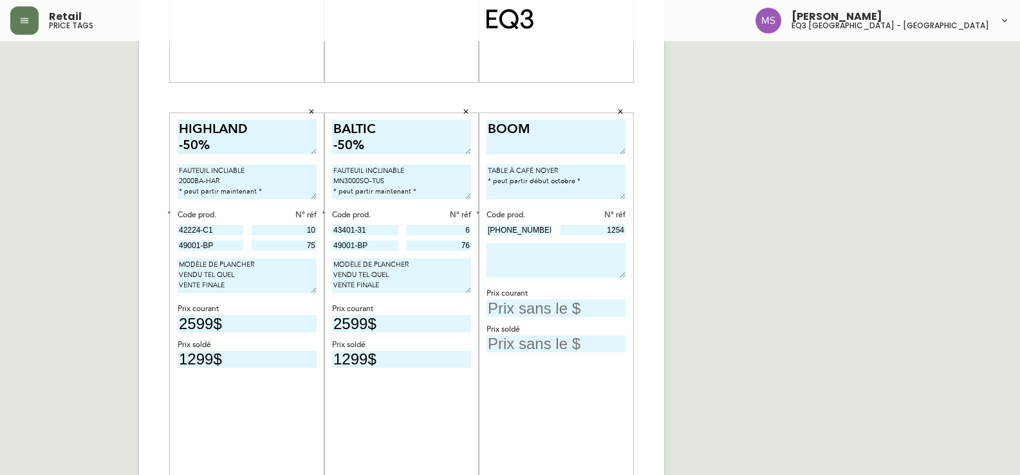
click at [495, 252] on textarea at bounding box center [555, 260] width 139 height 35
paste textarea "MODÈLE DE PLANCHER VENDU TEL QUEL VENTE FINALE"
type textarea "MODÈLE DE PLANCHER VENDU TEL QUEL VENTE FINALE"
click at [548, 302] on input "text" at bounding box center [555, 308] width 139 height 17
type input "999$"
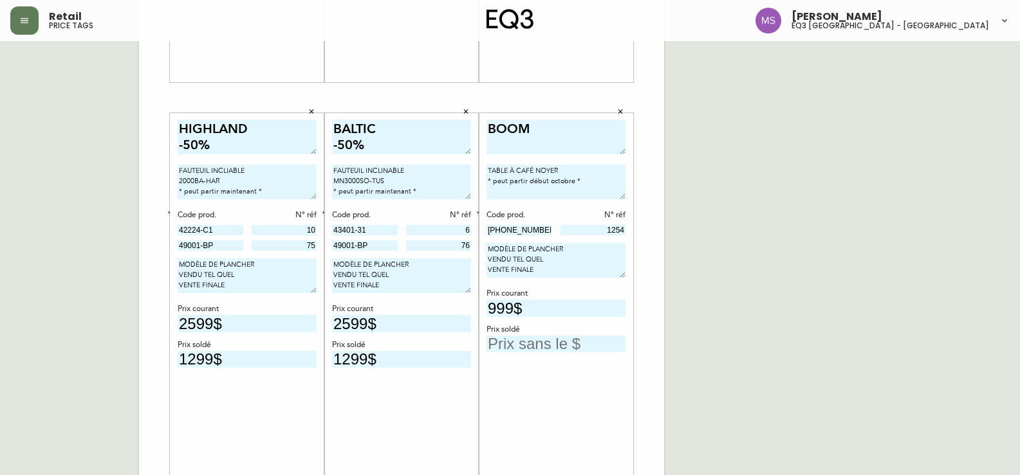
click at [545, 131] on textarea "BOOM" at bounding box center [555, 137] width 139 height 35
type textarea "BOOM -40%"
click at [555, 336] on input "text" at bounding box center [555, 344] width 139 height 17
type input "599$"
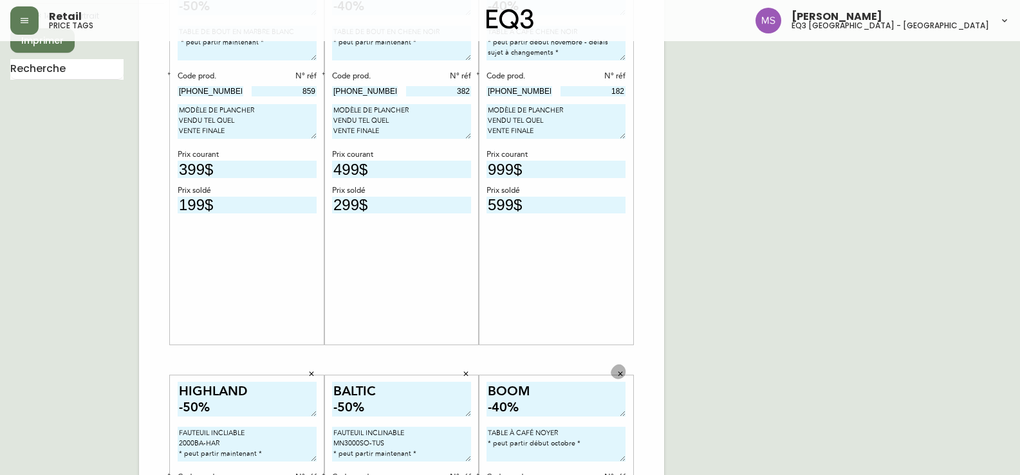
scroll to position [0, 0]
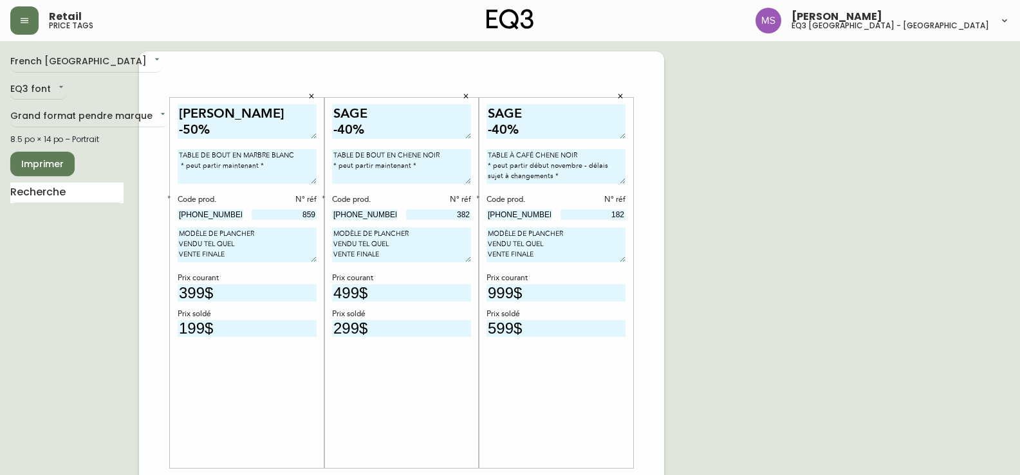
click at [75, 161] on div "Imprimer" at bounding box center [66, 164] width 113 height 24
click at [62, 162] on span "Imprimer" at bounding box center [43, 164] width 44 height 16
click at [47, 160] on span "Imprimer" at bounding box center [43, 164] width 44 height 16
drag, startPoint x: 185, startPoint y: 159, endPoint x: 151, endPoint y: 143, distance: 37.4
click at [151, 144] on div "[PERSON_NAME] -50% TABLE DE BOUT EN MARBRE BLANC * peut partir maintenant * Cod…" at bounding box center [401, 483] width 525 height 865
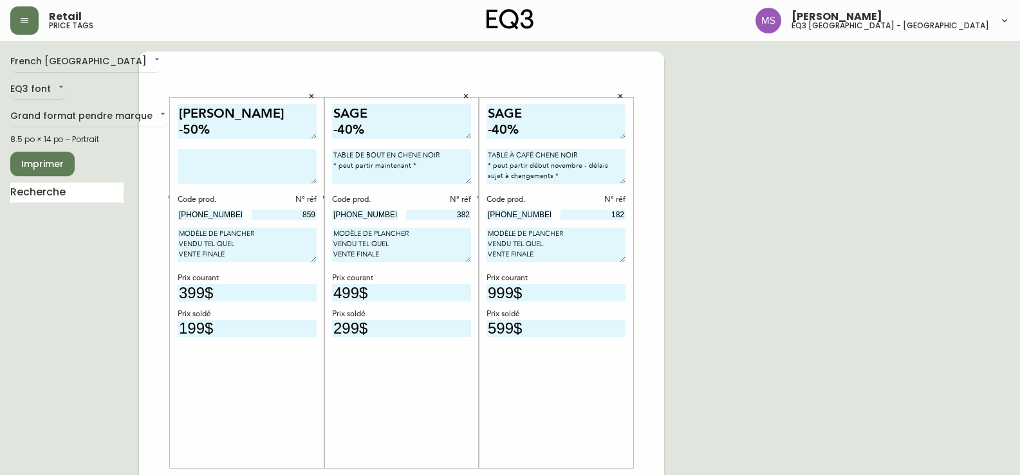
drag, startPoint x: 244, startPoint y: 323, endPoint x: 93, endPoint y: 331, distance: 150.7
click at [93, 331] on div "French Canada fr_CA EQ3 font EQ3 Grand format pendre marque large 8.5 po × 14 p…" at bounding box center [509, 483] width 999 height 865
drag, startPoint x: 243, startPoint y: 293, endPoint x: 158, endPoint y: 293, distance: 85.6
click at [122, 293] on div "French Canada fr_CA EQ3 font EQ3 Grand format pendre marque large 8.5 po × 14 p…" at bounding box center [509, 483] width 999 height 865
drag, startPoint x: 401, startPoint y: 291, endPoint x: 309, endPoint y: 291, distance: 92.0
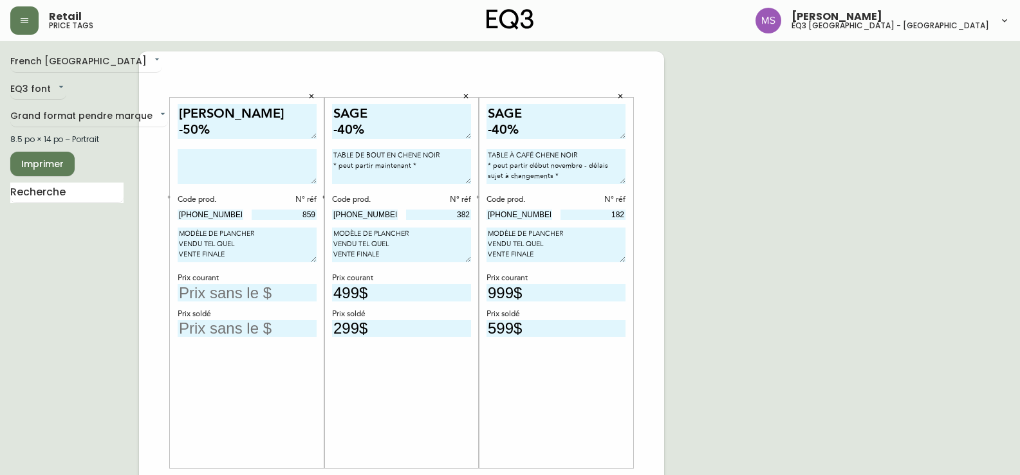
click at [309, 291] on div "[PERSON_NAME] -50% Code prod. N° réf [PHONE_NUMBER] 859 MODÈLE DE PLANCHER VEND…" at bounding box center [401, 483] width 525 height 865
drag, startPoint x: 394, startPoint y: 317, endPoint x: 345, endPoint y: 317, distance: 49.5
click at [345, 317] on div "Prix soldé" at bounding box center [401, 315] width 139 height 12
drag, startPoint x: 374, startPoint y: 327, endPoint x: 304, endPoint y: 327, distance: 70.1
click at [304, 327] on div "[PERSON_NAME] -50% Code prod. N° réf [PHONE_NUMBER] 859 MODÈLE DE PLANCHER VEND…" at bounding box center [401, 483] width 525 height 865
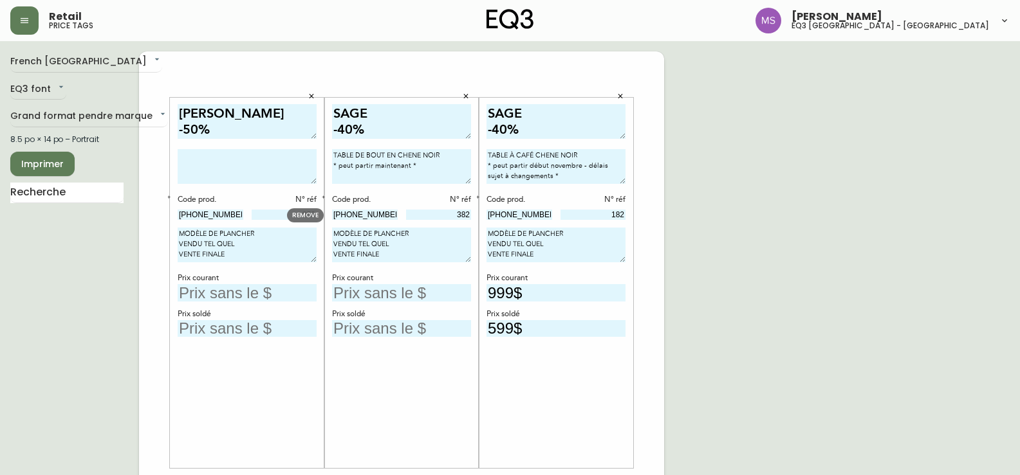
drag, startPoint x: 390, startPoint y: 213, endPoint x: 288, endPoint y: 213, distance: 102.3
click at [288, 213] on body "Retail price tags [PERSON_NAME] eq3 [GEOGRAPHIC_DATA] - st [PERSON_NAME][GEOGRA…" at bounding box center [510, 458] width 1020 height 916
drag, startPoint x: 481, startPoint y: 213, endPoint x: 488, endPoint y: 205, distance: 10.5
click at [502, 212] on div "[PERSON_NAME] -50% Code prod. N° réf [PHONE_NUMBER] 859 MODÈLE DE PLANCHER VEND…" at bounding box center [401, 483] width 525 height 865
drag, startPoint x: 439, startPoint y: 176, endPoint x: 293, endPoint y: 140, distance: 151.2
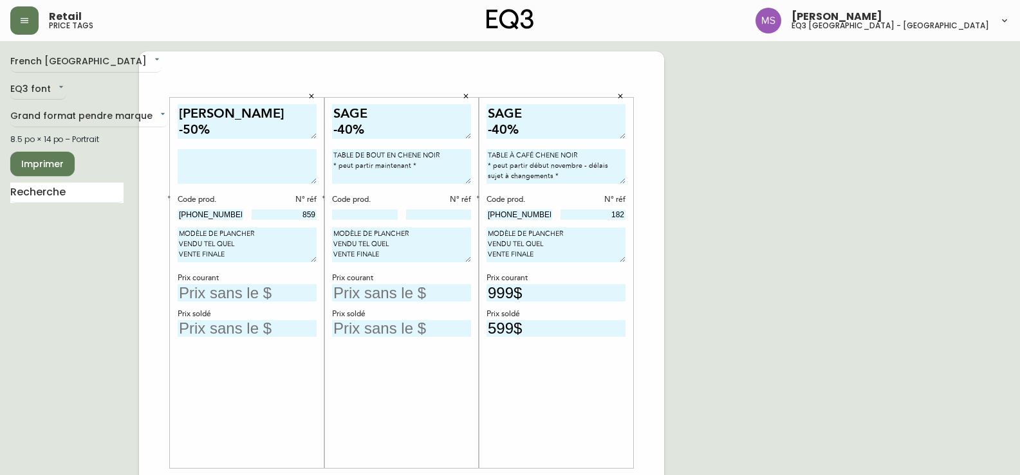
click at [293, 140] on div "[PERSON_NAME] -50% Code prod. N° réf [PHONE_NUMBER] 859 MODÈLE DE PLANCHER VEND…" at bounding box center [401, 483] width 525 height 865
drag, startPoint x: 363, startPoint y: 130, endPoint x: 289, endPoint y: 97, distance: 80.9
click at [289, 97] on div "[PERSON_NAME] -50% Code prod. N° réf [PHONE_NUMBER] 859 MODÈLE DE PLANCHER VEND…" at bounding box center [401, 483] width 525 height 865
drag, startPoint x: 232, startPoint y: 129, endPoint x: 171, endPoint y: 103, distance: 65.7
click at [171, 103] on div "[PERSON_NAME] -50% Code prod. N° réf [PHONE_NUMBER] 859 MODÈLE DE PLANCHER VEND…" at bounding box center [247, 283] width 154 height 371
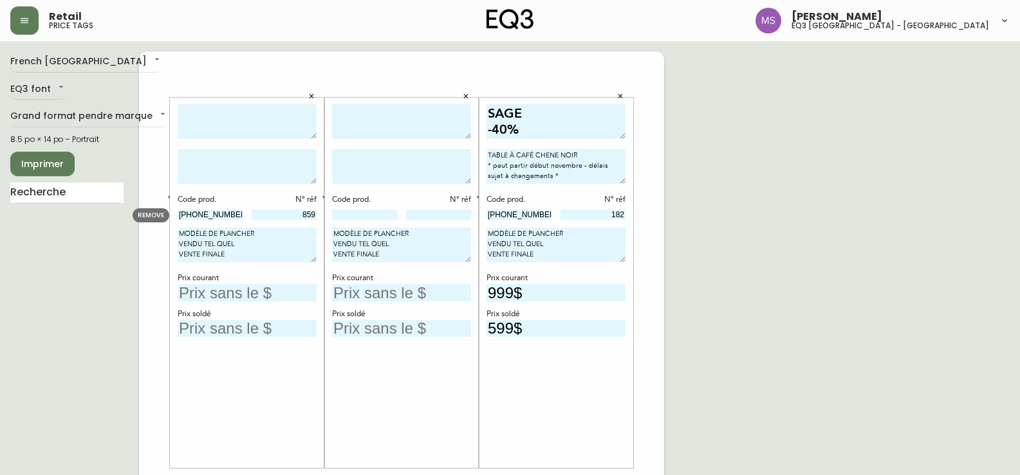
click at [131, 215] on body "Retail price tags [PERSON_NAME] eq3 [GEOGRAPHIC_DATA] - [GEOGRAPHIC_DATA][PERSO…" at bounding box center [510, 458] width 1020 height 916
drag, startPoint x: 282, startPoint y: 214, endPoint x: 363, endPoint y: 214, distance: 81.7
click at [363, 214] on div "Code prod. N° réf 859 MODÈLE DE PLANCHER VENDU TEL QUEL VENTE FINALE Prix coura…" at bounding box center [401, 483] width 525 height 865
click at [273, 125] on textarea at bounding box center [247, 121] width 139 height 35
type textarea "b"
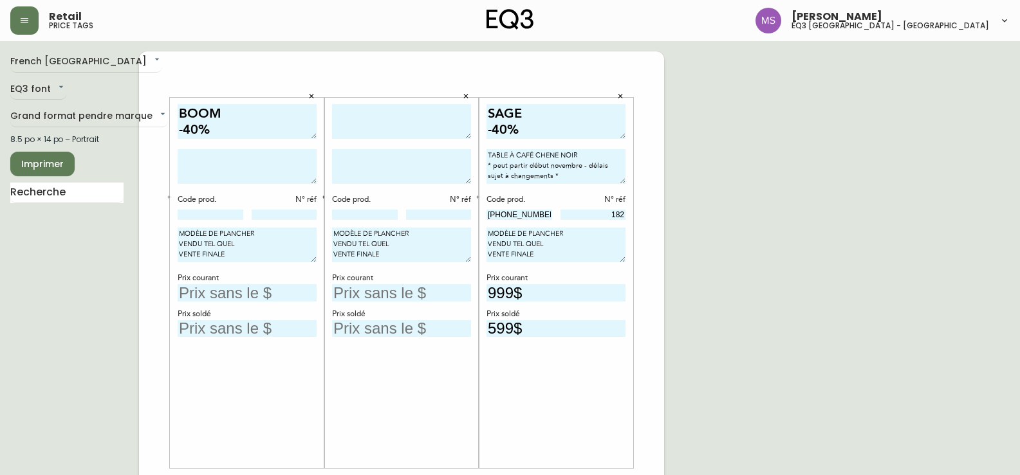
type textarea "BOOM -40%"
click at [210, 172] on textarea at bounding box center [247, 166] width 139 height 35
type textarea "CHIFFONNIER EN NOYER"
click at [199, 219] on input at bounding box center [211, 215] width 66 height 10
paste input "[PHONE_NUMBER]"
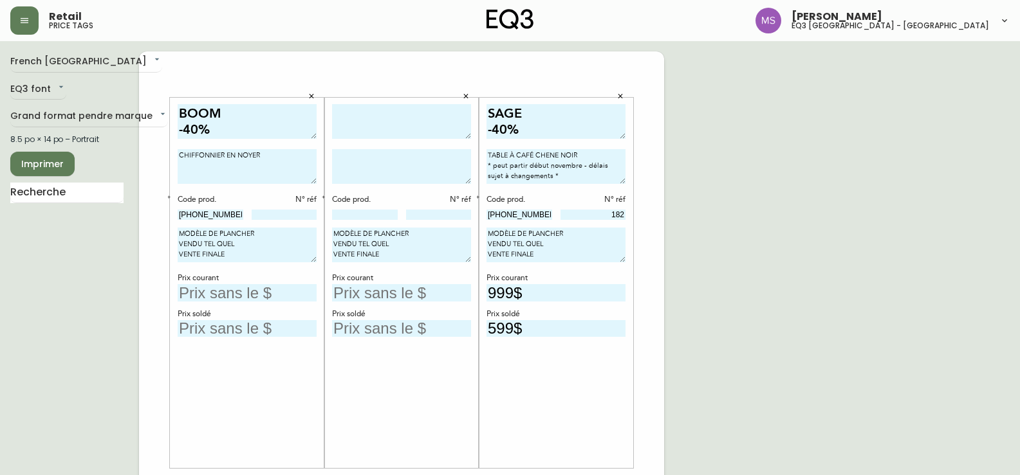
type input "[PHONE_NUMBER]"
click at [282, 217] on input at bounding box center [285, 215] width 66 height 10
paste input "37"
type input "37"
click at [288, 161] on textarea "CHIFFONNIER EN NOYER" at bounding box center [247, 166] width 139 height 35
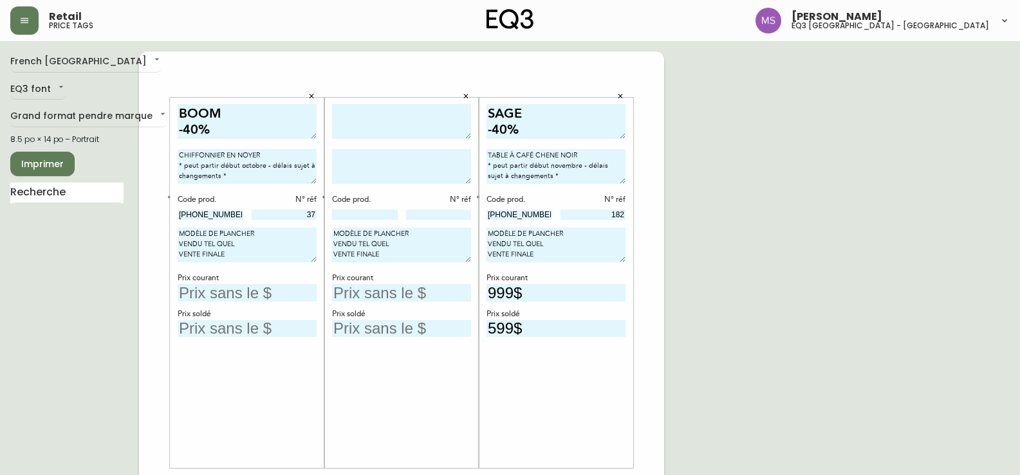
type textarea "CHIFFONNIER EN NOYER * peut partir début octobre - délais sujet à changements *"
drag, startPoint x: 197, startPoint y: 293, endPoint x: 198, endPoint y: 281, distance: 11.6
click at [198, 293] on input "text" at bounding box center [247, 292] width 139 height 17
type input "2199$"
click at [193, 331] on input "text" at bounding box center [247, 328] width 139 height 17
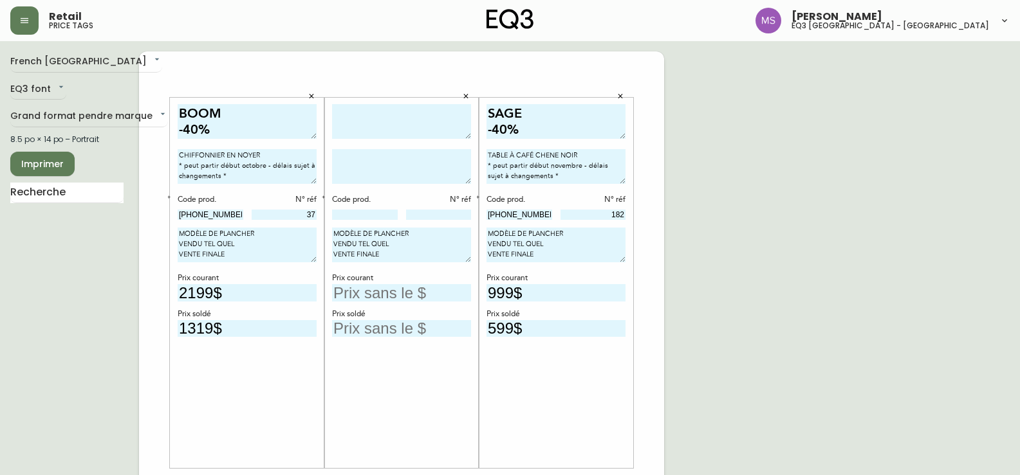
type input "1319$"
click at [354, 117] on textarea at bounding box center [401, 121] width 139 height 35
type textarea "b"
click at [406, 117] on textarea "BOOM" at bounding box center [401, 121] width 139 height 35
type textarea "BOOM -40%"
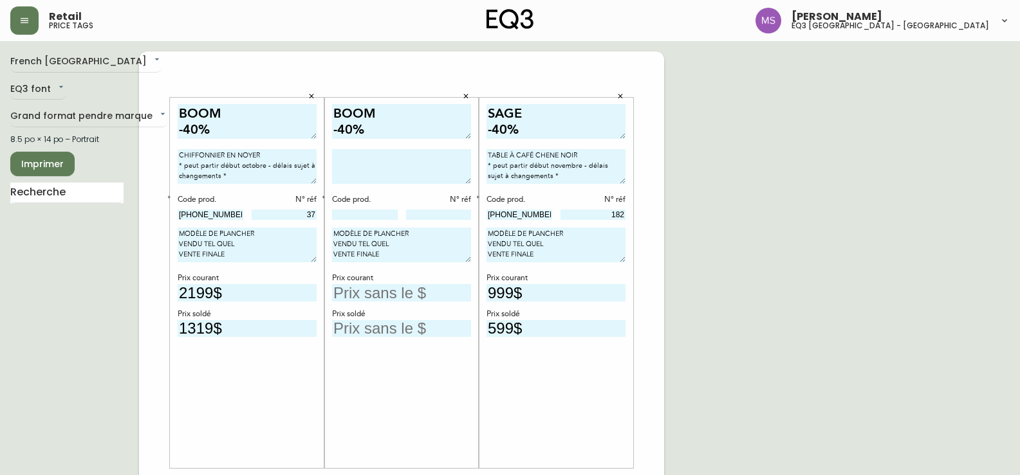
drag, startPoint x: 338, startPoint y: 156, endPoint x: 335, endPoint y: 145, distance: 10.8
click at [339, 156] on textarea at bounding box center [401, 166] width 139 height 35
drag, startPoint x: 251, startPoint y: 178, endPoint x: 143, endPoint y: 170, distance: 107.7
click at [143, 170] on div "BOOM -40% CHIFFONNIER EN NOYER * peut partir début octobre - délais sujet à cha…" at bounding box center [401, 483] width 525 height 865
click at [358, 164] on textarea "TABLE DE NUIT EN NOYER" at bounding box center [401, 166] width 139 height 35
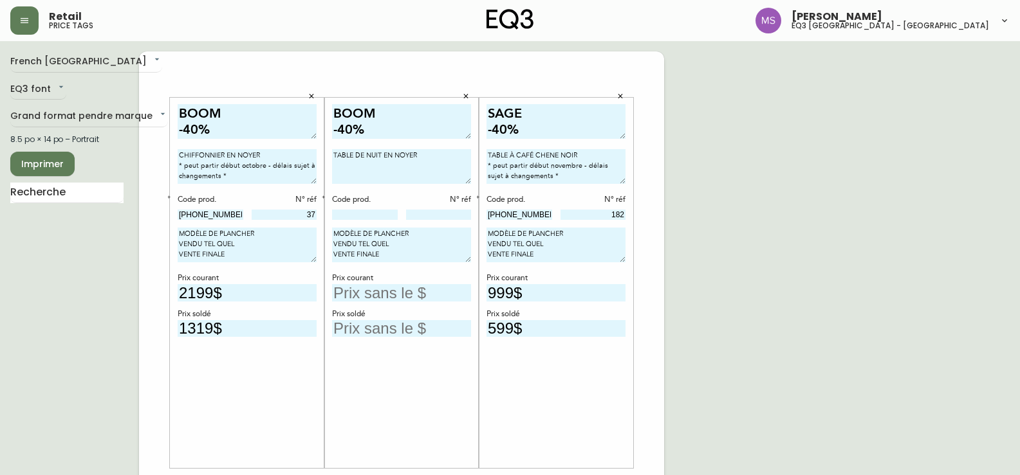
paste textarea "* peut partir début octobre - délais sujet à changements *"
type textarea "TABLE DE NUIT EN NOYER * peut partir début octobre - délais sujet à changements…"
click at [378, 214] on input at bounding box center [365, 215] width 66 height 10
paste input "[PHONE_NUMBER]"
type input "[PHONE_NUMBER]"
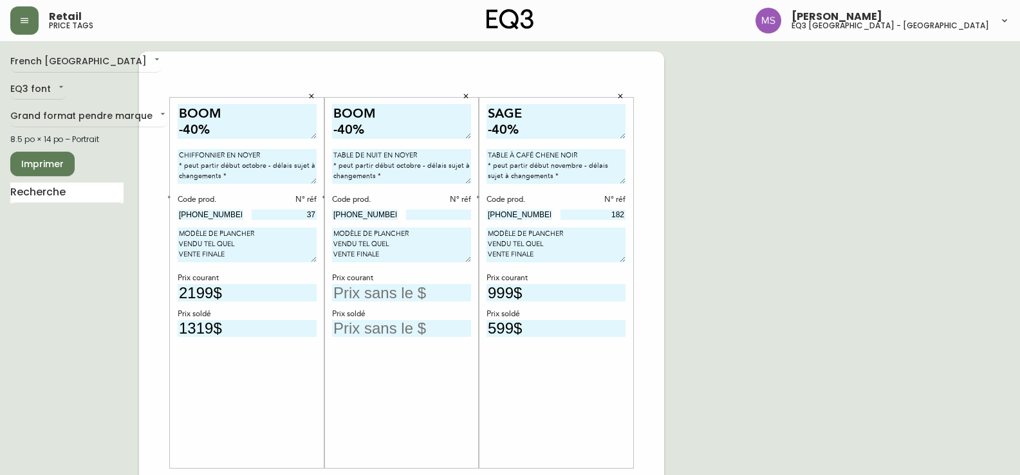
click at [457, 214] on input at bounding box center [439, 215] width 66 height 10
type input "1589"
drag, startPoint x: 564, startPoint y: 133, endPoint x: 455, endPoint y: 86, distance: 119.0
click at [455, 87] on div "BOOM -40% CHIFFONNIER EN NOYER * peut partir début octobre - délais sujet à cha…" at bounding box center [401, 483] width 525 height 865
drag, startPoint x: 353, startPoint y: 134, endPoint x: 261, endPoint y: 108, distance: 95.5
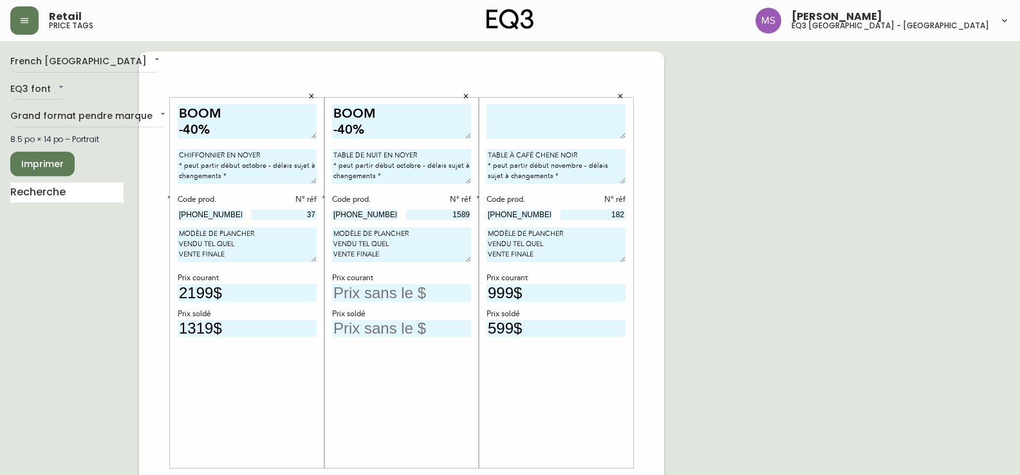
click at [261, 108] on div "BOOM -40% CHIFFONNIER EN NOYER * peut partir début octobre - délais sujet à cha…" at bounding box center [401, 483] width 525 height 865
click at [492, 113] on textarea at bounding box center [555, 121] width 139 height 35
paste textarea "BOOM -40%"
type textarea "BOOM -40%"
drag, startPoint x: 432, startPoint y: 176, endPoint x: 300, endPoint y: 150, distance: 134.5
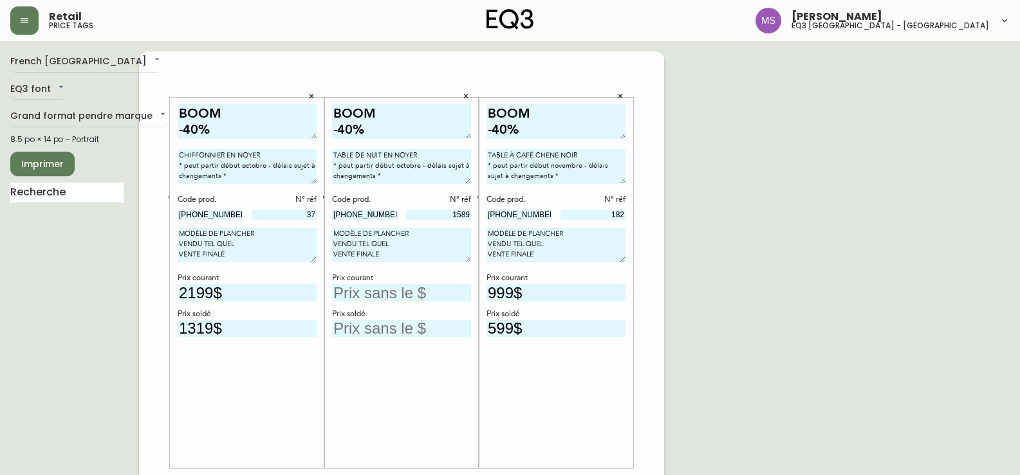
click at [300, 150] on div "BOOM -40% CHIFFONNIER EN NOYER * peut partir début octobre - délais sujet à cha…" at bounding box center [401, 483] width 525 height 865
drag, startPoint x: 550, startPoint y: 175, endPoint x: 452, endPoint y: 144, distance: 103.2
click at [452, 144] on div "BOOM -40% CHIFFONNIER EN NOYER * peut partir début octobre - délais sujet à cha…" at bounding box center [401, 483] width 525 height 865
paste textarea "DE NUIT EN NOYER * peut partir début octo"
type textarea "TABLE DE NUIT EN NOYER * peut partir début octobre - délais sujet à changements…"
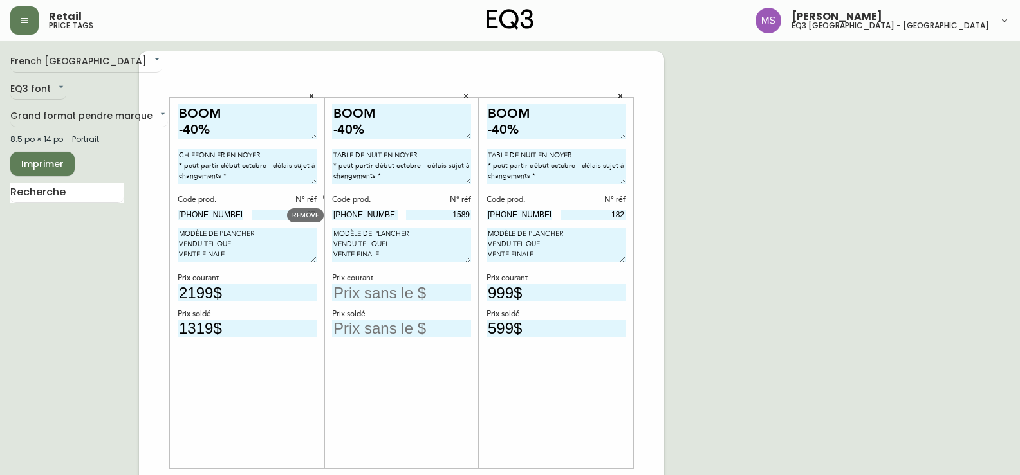
drag, startPoint x: 384, startPoint y: 215, endPoint x: 283, endPoint y: 209, distance: 101.2
click at [283, 209] on body "Retail price tags [PERSON_NAME] eq3 [GEOGRAPHIC_DATA] - st [PERSON_NAME][GEOGRA…" at bounding box center [510, 458] width 1020 height 916
drag, startPoint x: 531, startPoint y: 210, endPoint x: 439, endPoint y: 210, distance: 91.3
click at [439, 210] on body "Retail price tags [PERSON_NAME] eq3 [GEOGRAPHIC_DATA] - st [PERSON_NAME][GEOGRA…" at bounding box center [510, 458] width 1020 height 916
paste input "[PHONE_NUMBER]"
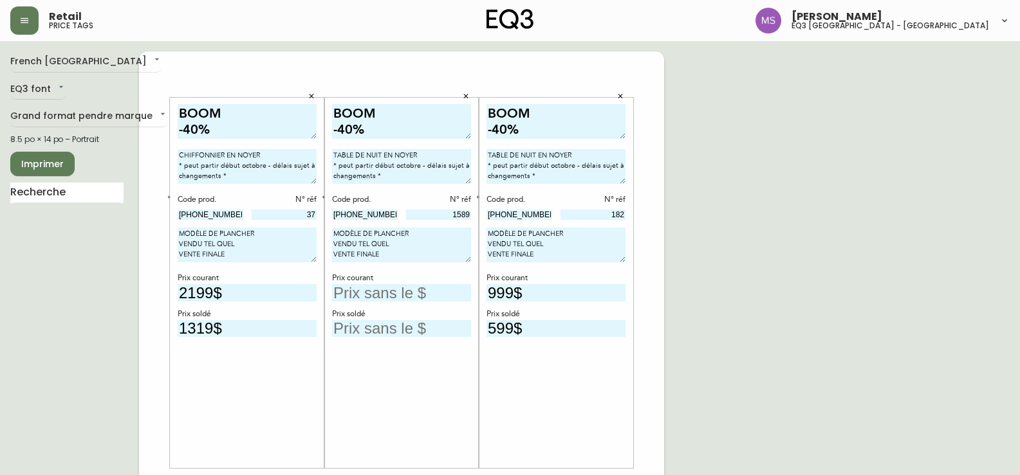
type input "[PHONE_NUMBER]"
drag, startPoint x: 611, startPoint y: 216, endPoint x: 646, endPoint y: 219, distance: 34.9
click at [646, 219] on div "BOOM -40% CHIFFONNIER EN NOYER * peut partir début octobre - délais sujet à cha…" at bounding box center [401, 483] width 525 height 865
type input "1698"
drag, startPoint x: 468, startPoint y: 297, endPoint x: 427, endPoint y: 295, distance: 41.2
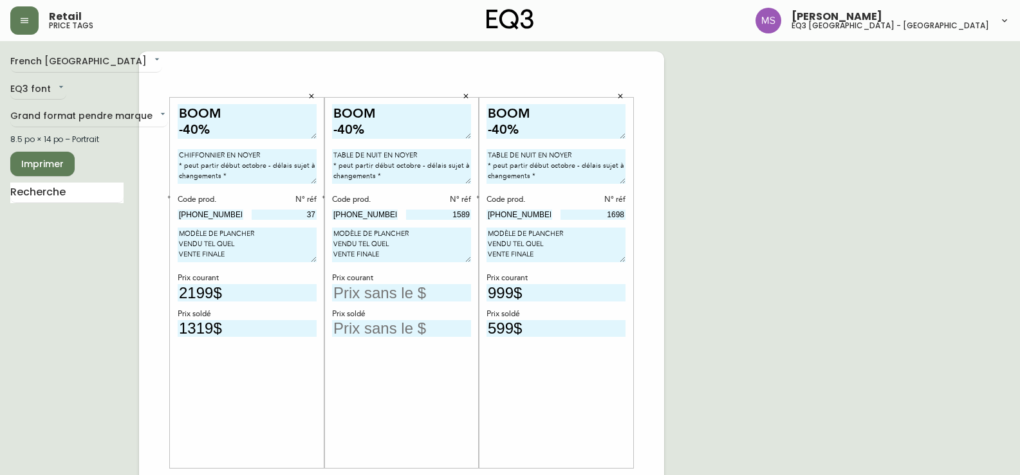
click at [427, 297] on div "BOOM -40% CHIFFONNIER EN NOYER * peut partir début octobre - délais sujet à cha…" at bounding box center [401, 483] width 525 height 865
type input "9$"
drag, startPoint x: 526, startPoint y: 330, endPoint x: 374, endPoint y: 319, distance: 152.2
click at [374, 320] on div "BOOM -40% CHIFFONNIER EN NOYER * peut partir début octobre - délais sujet à cha…" at bounding box center [401, 483] width 525 height 865
drag, startPoint x: 395, startPoint y: 295, endPoint x: 381, endPoint y: 289, distance: 14.7
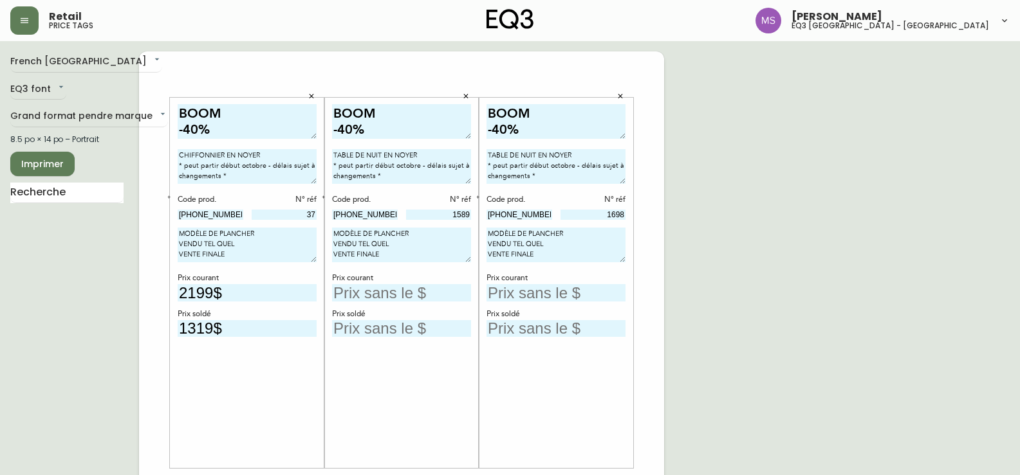
click at [394, 295] on input "text" at bounding box center [401, 292] width 139 height 17
type input "499$"
type input "299$"
drag, startPoint x: 381, startPoint y: 289, endPoint x: 332, endPoint y: 316, distance: 56.4
click at [262, 306] on div "BOOM -40% CHIFFONNIER EN NOYER * peut partir début octobre - délais sujet à cha…" at bounding box center [401, 483] width 525 height 865
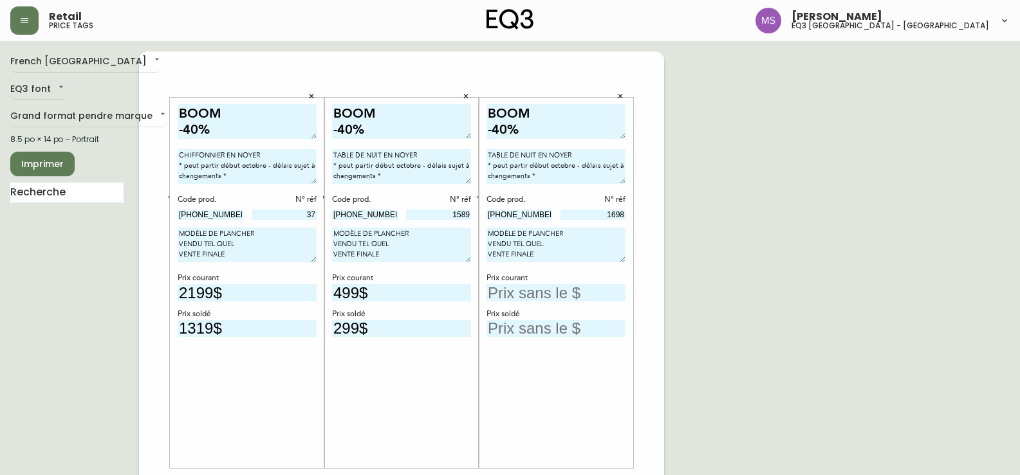
click at [500, 293] on input "text" at bounding box center [555, 292] width 139 height 17
type input "499$"
drag, startPoint x: 386, startPoint y: 329, endPoint x: 263, endPoint y: 331, distance: 122.9
click at [261, 329] on div "BOOM -40% CHIFFONNIER EN NOYER * peut partir début octobre - délais sujet à cha…" at bounding box center [401, 483] width 525 height 865
click at [530, 333] on input "text" at bounding box center [555, 328] width 139 height 17
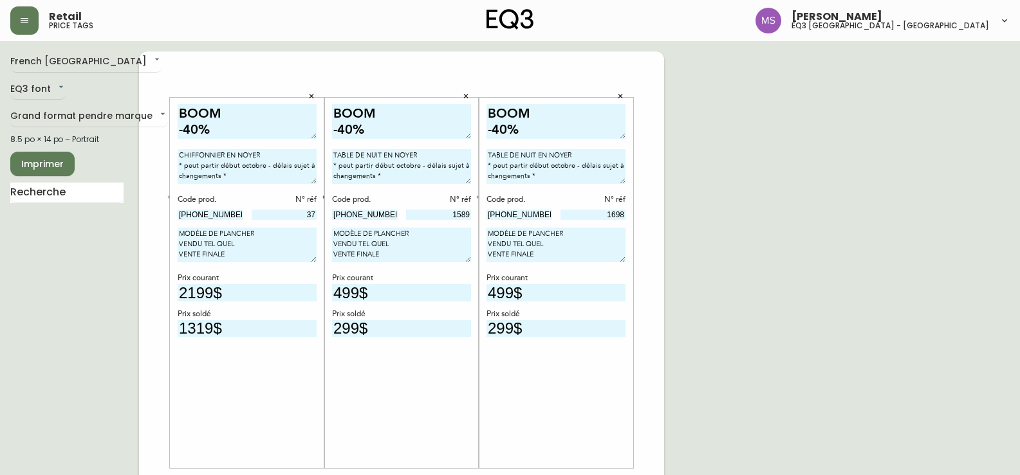
type input "299$"
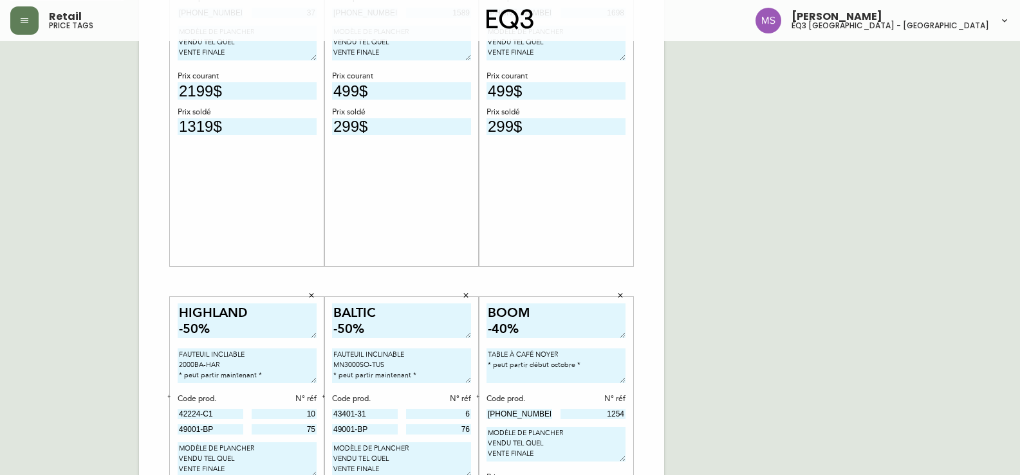
scroll to position [322, 0]
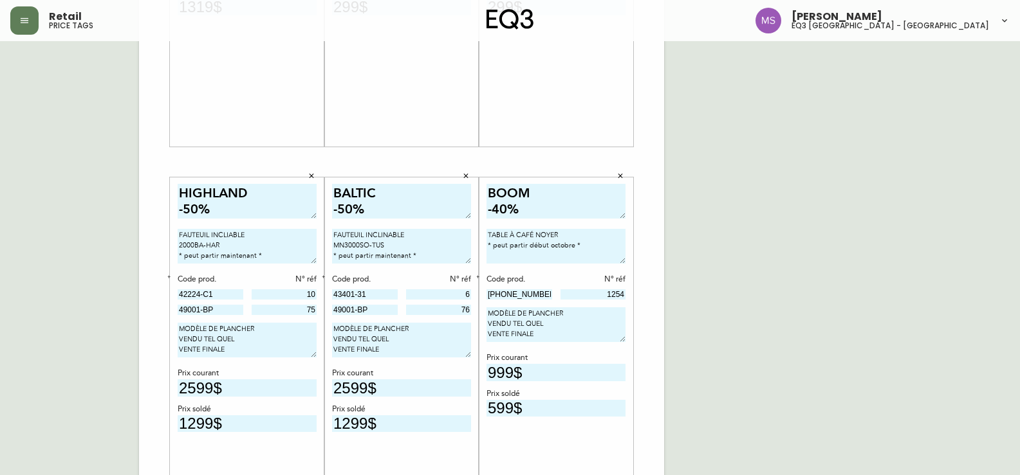
drag, startPoint x: 235, startPoint y: 215, endPoint x: 110, endPoint y: 147, distance: 142.2
click at [119, 145] on div "French Canada fr_CA EQ3 font EQ3 Grand format pendre marque large 8.5 po × 14 p…" at bounding box center [509, 162] width 999 height 865
type textarea "[PERSON_NAME] -40%"
drag, startPoint x: 225, startPoint y: 244, endPoint x: 118, endPoint y: 219, distance: 109.8
click at [118, 219] on div "French Canada fr_CA EQ3 font EQ3 Grand format pendre marque large 8.5 po × 14 p…" at bounding box center [509, 162] width 999 height 865
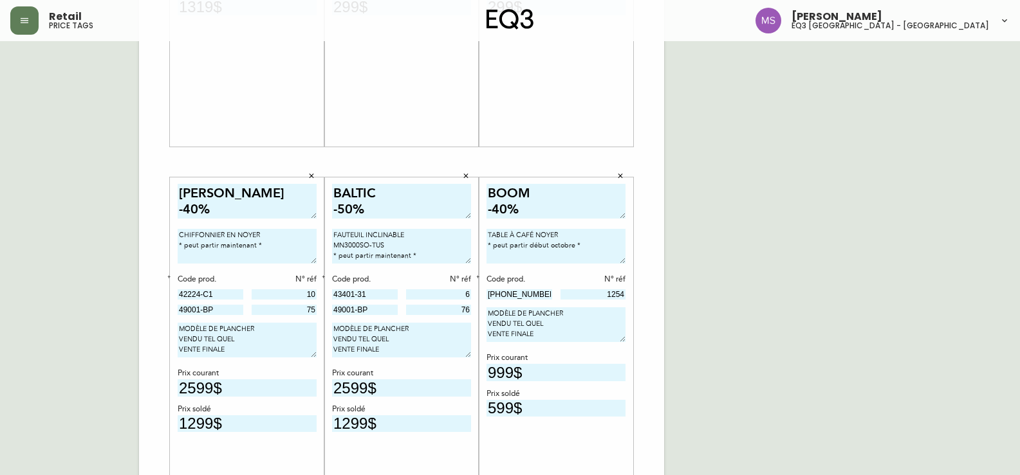
type textarea "CHIFFONNIER EN NOYER * peut partir maintenant *"
drag, startPoint x: 229, startPoint y: 293, endPoint x: 77, endPoint y: 293, distance: 152.5
click at [77, 293] on div "French Canada fr_CA EQ3 font EQ3 Grand format pendre marque large 8.5 po × 14 p…" at bounding box center [509, 162] width 999 height 865
paste input "[PHONE_NUMBER]"
type input "[PHONE_NUMBER]"
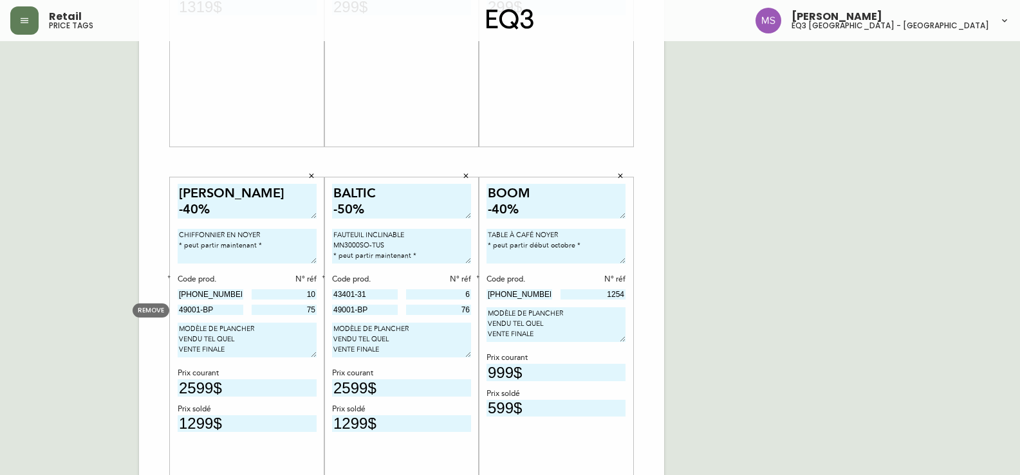
click at [156, 309] on span "REMOVE" at bounding box center [151, 311] width 26 height 10
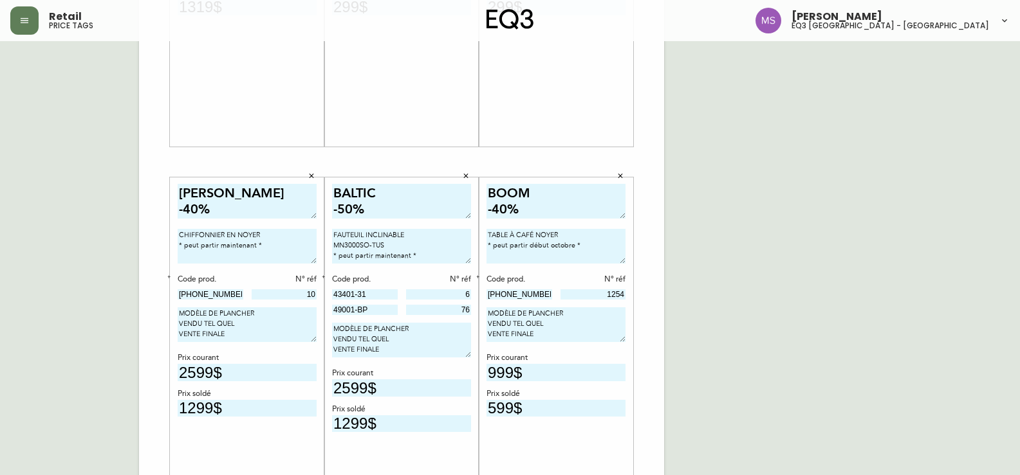
drag, startPoint x: 334, startPoint y: 289, endPoint x: 413, endPoint y: 284, distance: 79.3
click at [413, 286] on div "BOOM -40% CHIFFONNIER EN NOYER * peut partir début octobre - délais sujet à cha…" at bounding box center [401, 162] width 525 height 865
type input "536"
drag, startPoint x: 257, startPoint y: 372, endPoint x: 0, endPoint y: 372, distance: 257.3
click at [0, 373] on main "French Canada fr_CA EQ3 font EQ3 Grand format pendre marque large 8.5 po × 14 p…" at bounding box center [510, 157] width 1020 height 875
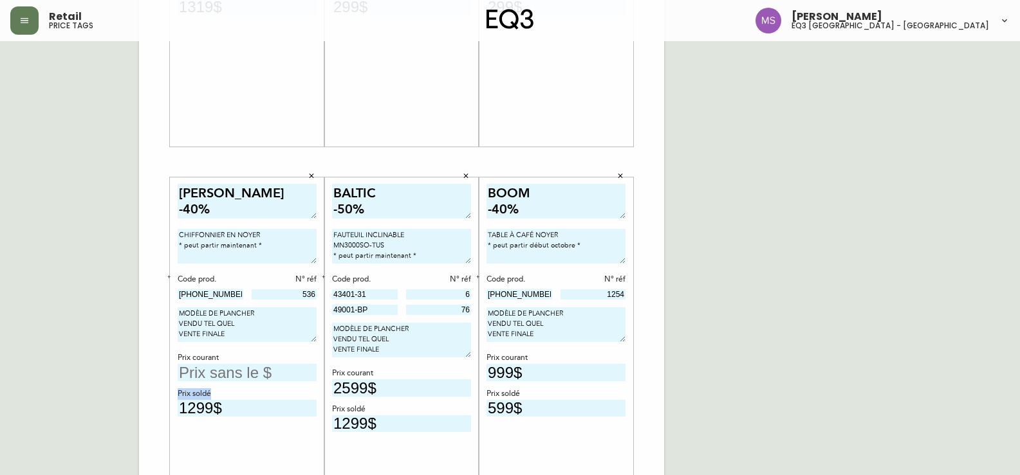
click at [142, 405] on div "BOOM -40% CHIFFONNIER EN NOYER * peut partir début octobre - délais sujet à cha…" at bounding box center [401, 162] width 525 height 865
drag, startPoint x: 234, startPoint y: 416, endPoint x: 140, endPoint y: 410, distance: 94.1
click at [134, 416] on div "French Canada fr_CA EQ3 font EQ3 Grand format pendre marque large 8.5 po × 14 p…" at bounding box center [509, 162] width 999 height 865
click at [230, 372] on input "text" at bounding box center [247, 372] width 139 height 17
type input "2099$"
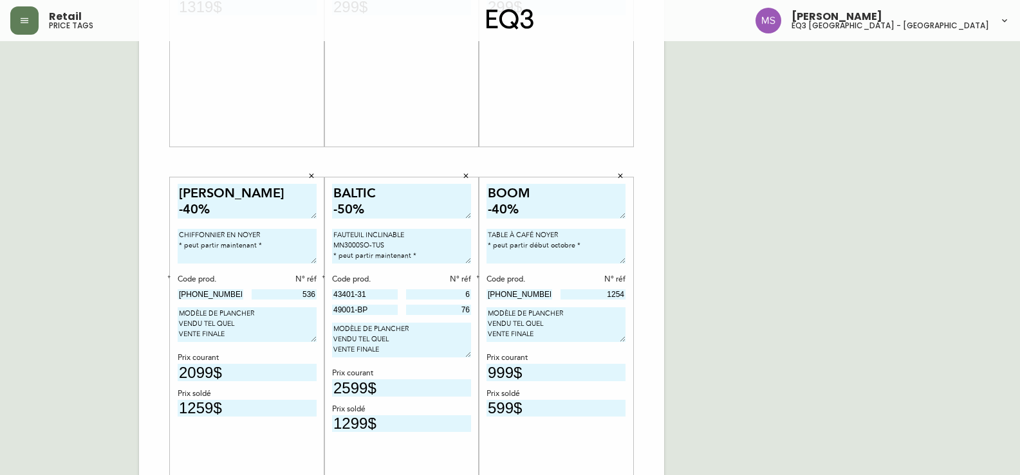
type input "1259$"
drag, startPoint x: 387, startPoint y: 223, endPoint x: 324, endPoint y: 197, distance: 67.9
click at [324, 197] on div "BALTIC -50% FAUTEUIL INCLINABLE MN3000SO-TUS * peut partir maintenant * Code pr…" at bounding box center [401, 363] width 154 height 371
drag, startPoint x: 421, startPoint y: 257, endPoint x: 299, endPoint y: 217, distance: 128.8
click at [299, 217] on div "BOOM -40% CHIFFONNIER EN NOYER * peut partir début octobre - délais sujet à cha…" at bounding box center [401, 162] width 525 height 865
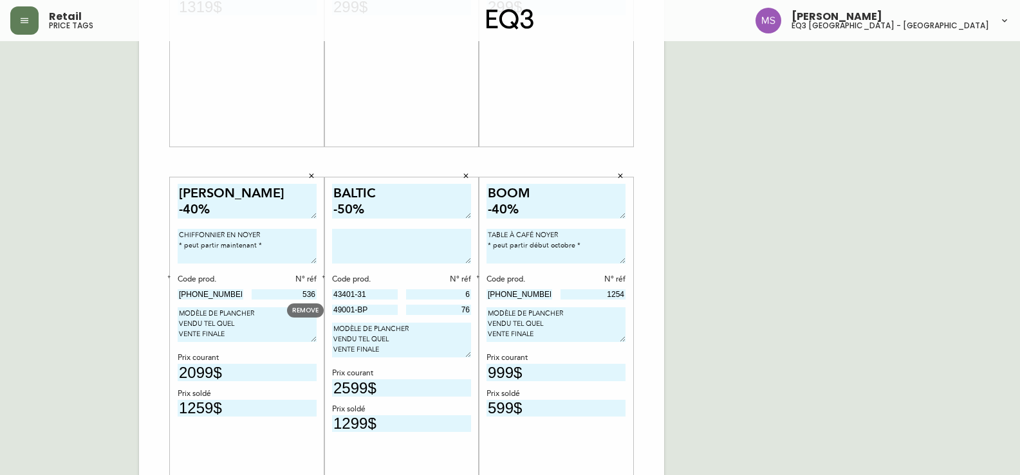
click at [319, 309] on div "REMOVE" at bounding box center [305, 311] width 37 height 14
drag, startPoint x: 387, startPoint y: 292, endPoint x: 327, endPoint y: 292, distance: 59.2
click at [327, 292] on body "Retail price tags [PERSON_NAME] eq3 [GEOGRAPHIC_DATA] - st [PERSON_NAME][GEOGRA…" at bounding box center [510, 136] width 1020 height 916
click at [311, 313] on span "REMOVE" at bounding box center [305, 311] width 26 height 10
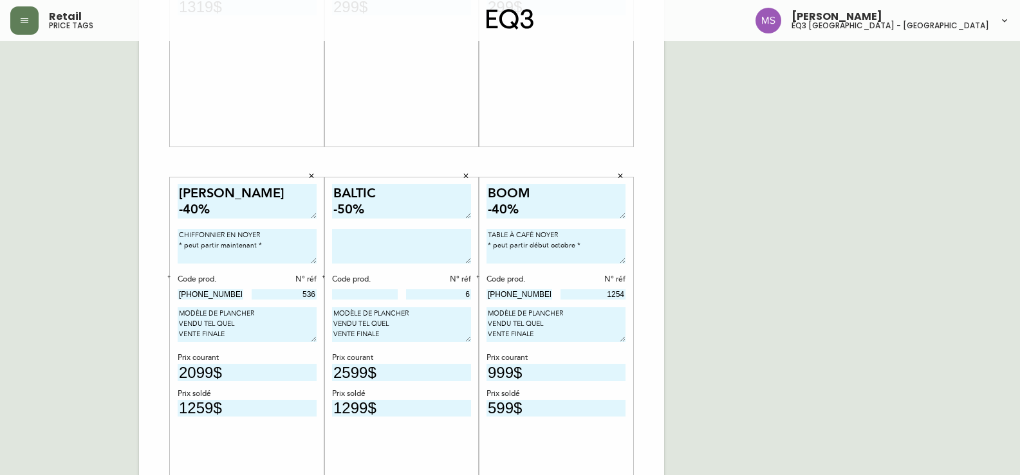
drag, startPoint x: 442, startPoint y: 295, endPoint x: 504, endPoint y: 295, distance: 61.8
click at [504, 295] on div "BOOM -40% CHIFFONNIER EN NOYER * peut partir début octobre - délais sujet à cha…" at bounding box center [401, 162] width 525 height 865
drag, startPoint x: 385, startPoint y: 370, endPoint x: 377, endPoint y: 411, distance: 41.9
click at [284, 377] on div "BOOM -40% CHIFFONNIER EN NOYER * peut partir début octobre - délais sujet à cha…" at bounding box center [401, 162] width 525 height 865
drag, startPoint x: 398, startPoint y: 409, endPoint x: 326, endPoint y: 397, distance: 73.0
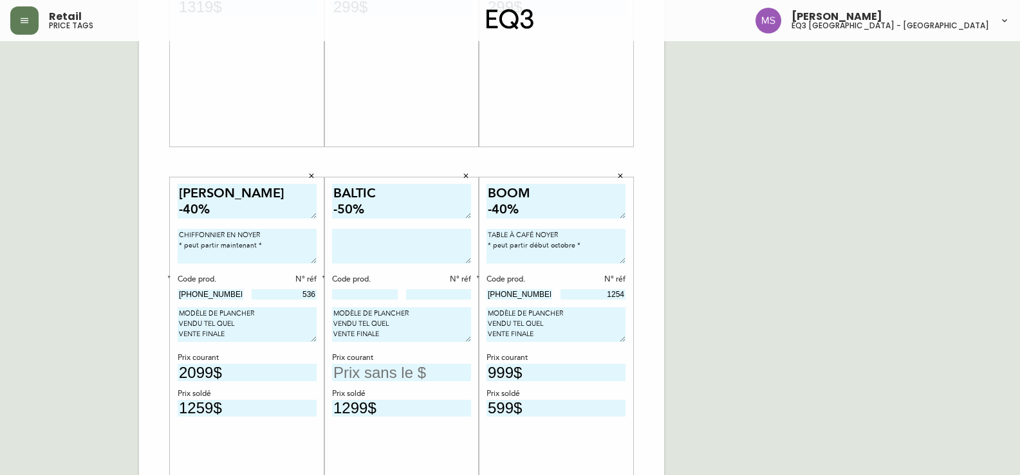
click at [313, 408] on div "BOOM -40% CHIFFONNIER EN NOYER * peut partir début octobre - délais sujet à cha…" at bounding box center [401, 162] width 525 height 865
drag, startPoint x: 401, startPoint y: 214, endPoint x: 312, endPoint y: 181, distance: 95.5
click at [312, 181] on div "BOOM -40% CHIFFONNIER EN NOYER * peut partir début octobre - délais sujet à cha…" at bounding box center [401, 162] width 525 height 865
type textarea "JASPER -60%"
click at [403, 237] on textarea at bounding box center [401, 246] width 139 height 35
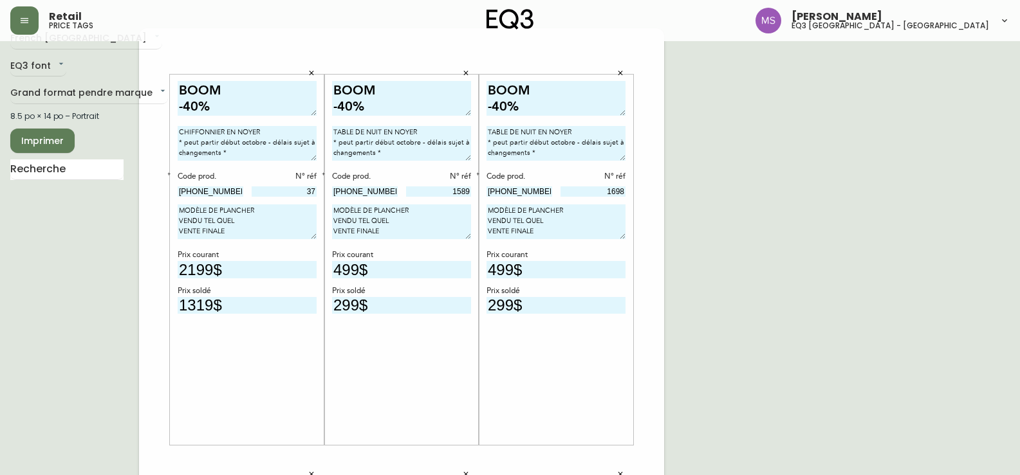
scroll to position [0, 0]
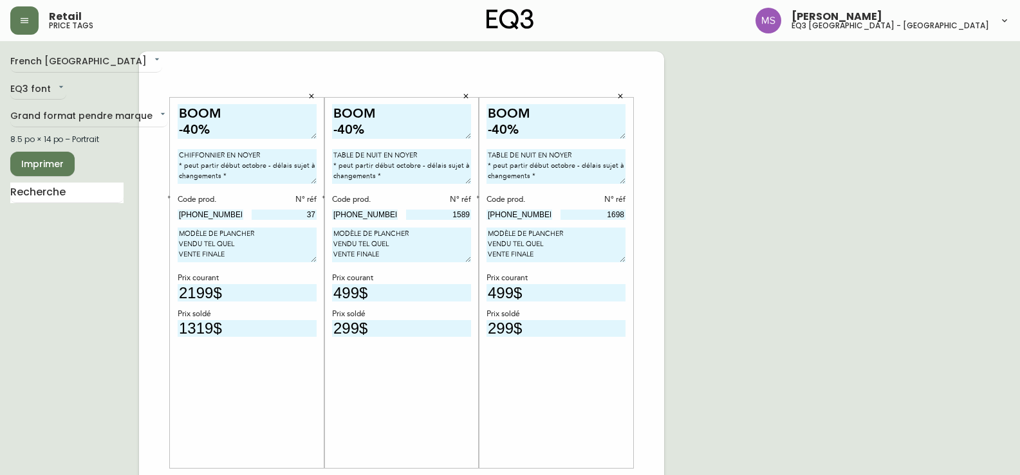
click at [528, 185] on div "TABLE DE NUIT EN NOYER * peut partir début octobre - délais sujet à changements…" at bounding box center [555, 168] width 139 height 39
drag, startPoint x: 537, startPoint y: 175, endPoint x: 474, endPoint y: 167, distance: 63.6
click at [474, 167] on div "BOOM -40% CHIFFONNIER EN NOYER * peut partir début octobre - délais sujet à cha…" at bounding box center [401, 483] width 525 height 865
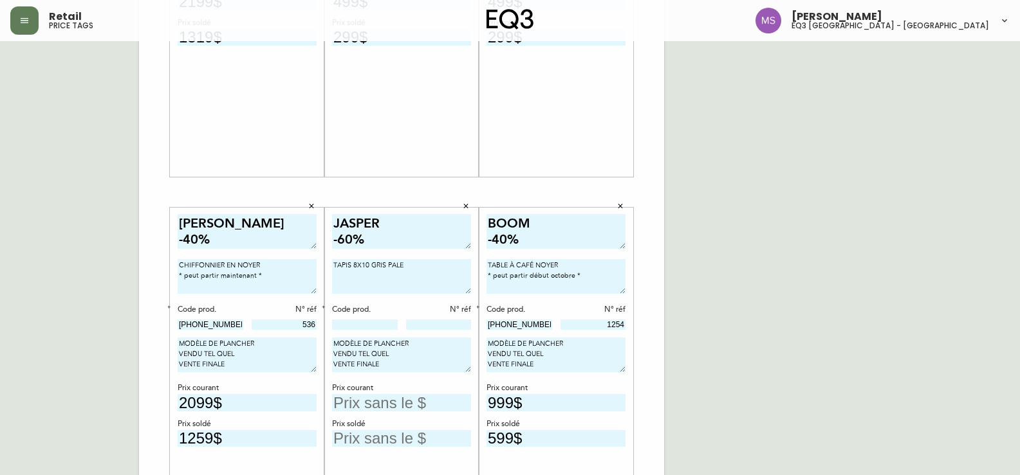
scroll to position [322, 0]
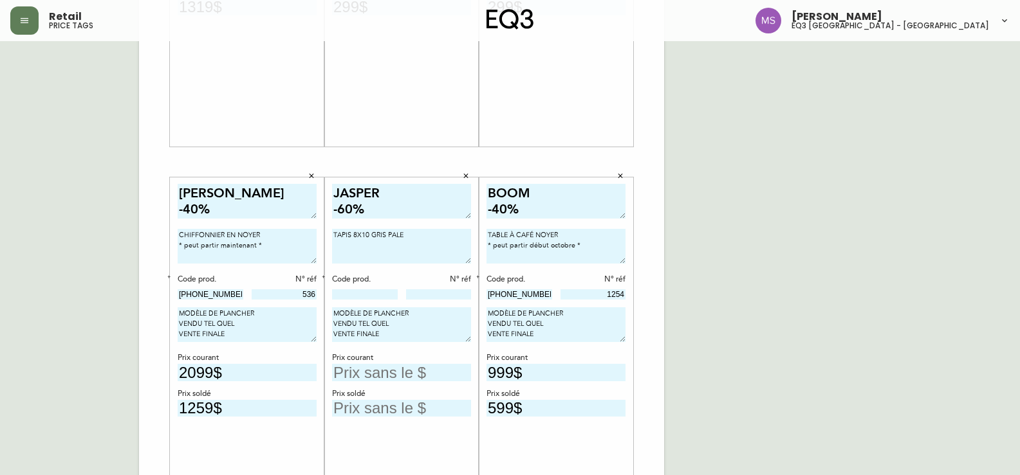
click at [358, 244] on textarea "TAPIS 8X10 GRIS PALE" at bounding box center [401, 246] width 139 height 35
paste textarea "* peut partir début octobre - délais sujet à changements *"
type textarea "TAPIS 8X10 GRIS PALE * peut partir début octobre - délais sujet à changements *"
drag, startPoint x: 367, startPoint y: 292, endPoint x: 406, endPoint y: 297, distance: 38.9
click at [367, 293] on input at bounding box center [365, 294] width 66 height 10
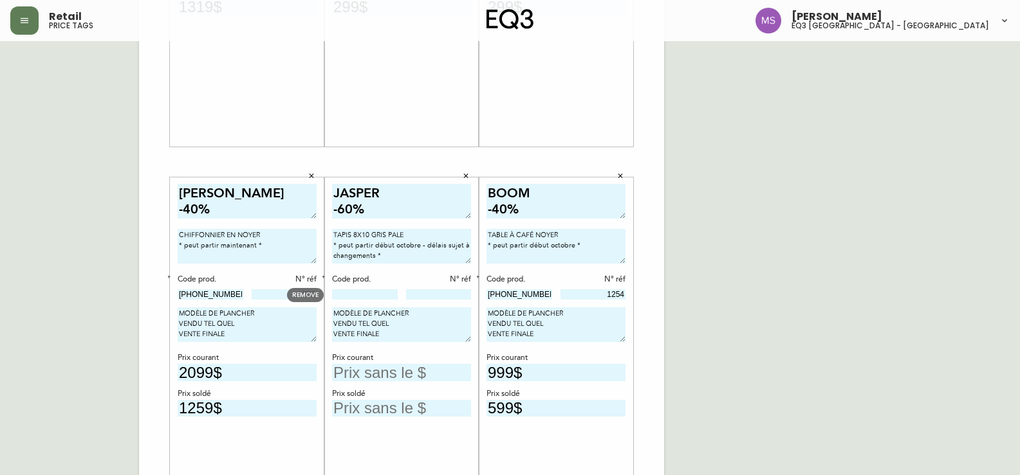
paste input "[PHONE_NUMBER]"
type input "[PHONE_NUMBER]"
type input "302"
click at [428, 371] on input "text" at bounding box center [401, 372] width 139 height 17
type input "799$"
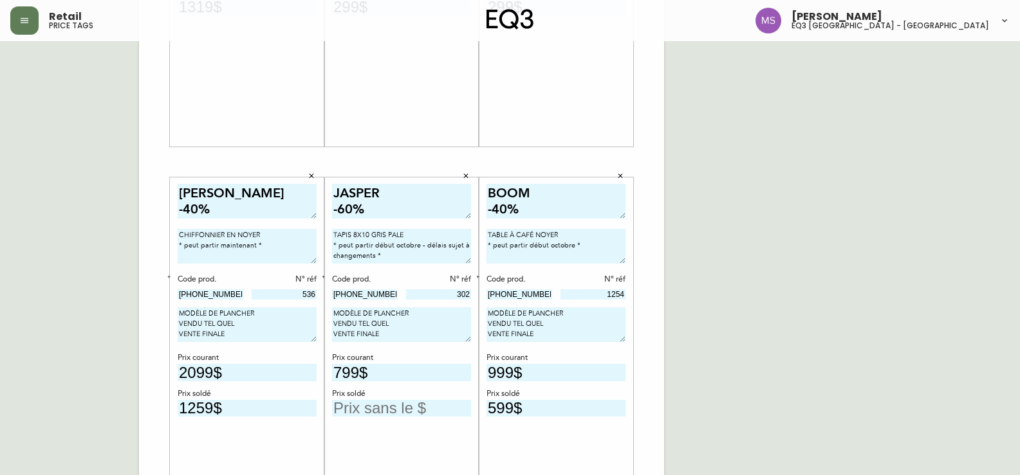
click at [397, 400] on input "text" at bounding box center [401, 408] width 139 height 17
type input "319$"
drag, startPoint x: 542, startPoint y: 208, endPoint x: 421, endPoint y: 147, distance: 135.5
click at [421, 154] on div "BOOM -40% CHIFFONNIER EN NOYER * peut partir début octobre - délais sujet à cha…" at bounding box center [401, 162] width 525 height 865
type textarea "SERENE"
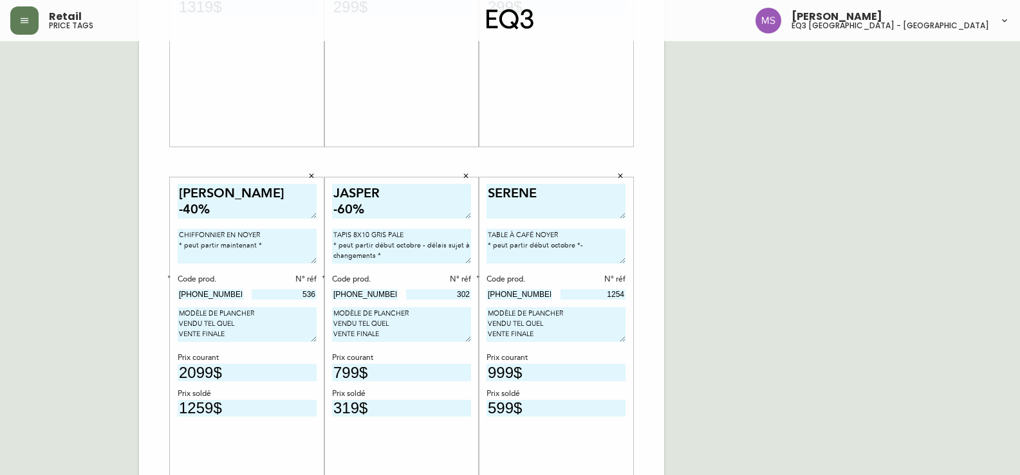
type textarea "TABLE À CAFÉ NOYER * peut partir début octobre *-"
click at [549, 184] on textarea "SERENE" at bounding box center [555, 201] width 139 height 35
type textarea "SERENE -60%"
drag, startPoint x: 581, startPoint y: 261, endPoint x: 463, endPoint y: 212, distance: 127.2
click at [465, 216] on div "BOOM -40% CHIFFONNIER EN NOYER * peut partir début octobre - délais sujet à cha…" at bounding box center [401, 162] width 525 height 865
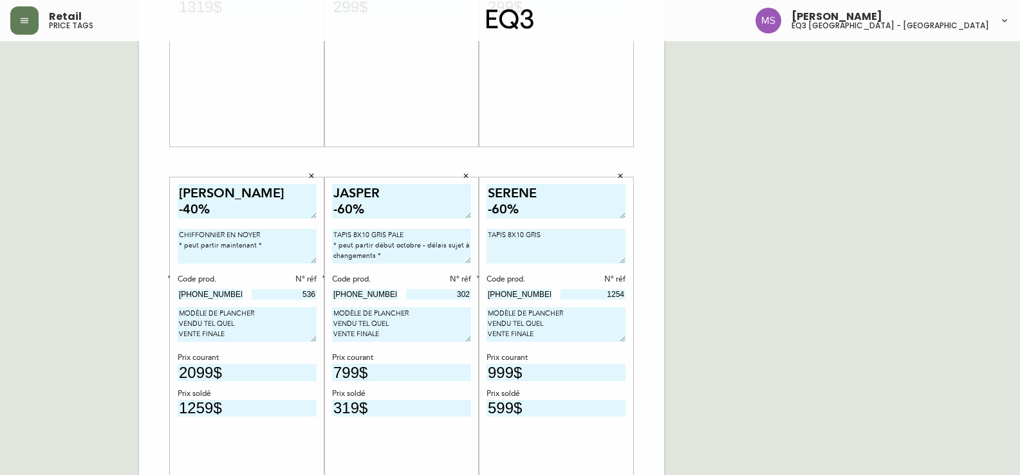
drag, startPoint x: 405, startPoint y: 258, endPoint x: 315, endPoint y: 249, distance: 91.2
click at [315, 249] on div "BOOM -40% CHIFFONNIER EN NOYER * peut partir début octobre - délais sujet à cha…" at bounding box center [401, 162] width 525 height 865
click at [549, 235] on textarea "TAPIS 8X10 GRIS" at bounding box center [555, 246] width 139 height 35
paste textarea "* peut partir début octobre - délais sujet à changements *"
type textarea "TAPIS 8X10 GRIS * peut partir début octobre - délais sujet à changements *"
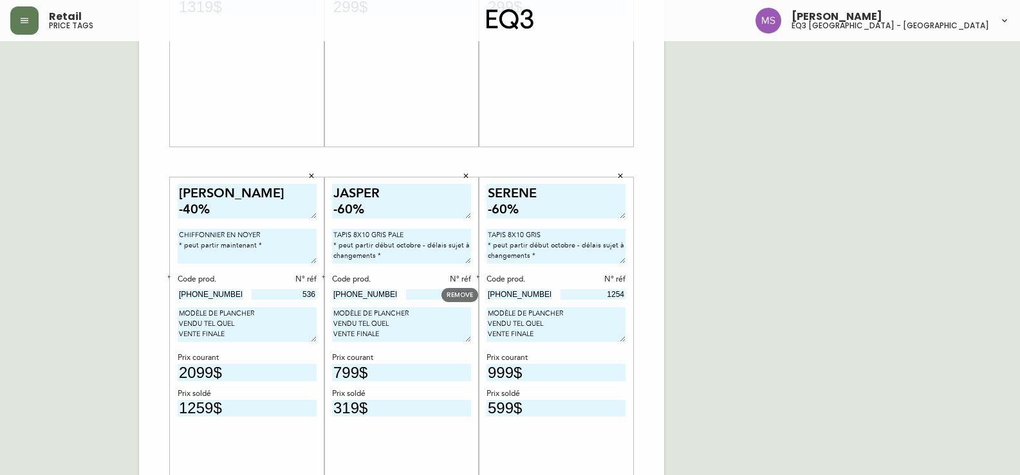
drag, startPoint x: 538, startPoint y: 292, endPoint x: 451, endPoint y: 292, distance: 86.8
click at [451, 292] on body "Retail price tags [PERSON_NAME] eq3 [GEOGRAPHIC_DATA] - st [PERSON_NAME][GEOGRA…" at bounding box center [510, 136] width 1020 height 916
paste input "[PHONE_NUMBER]"
type input "[PHONE_NUMBER]"
drag, startPoint x: 600, startPoint y: 293, endPoint x: 708, endPoint y: 271, distance: 110.3
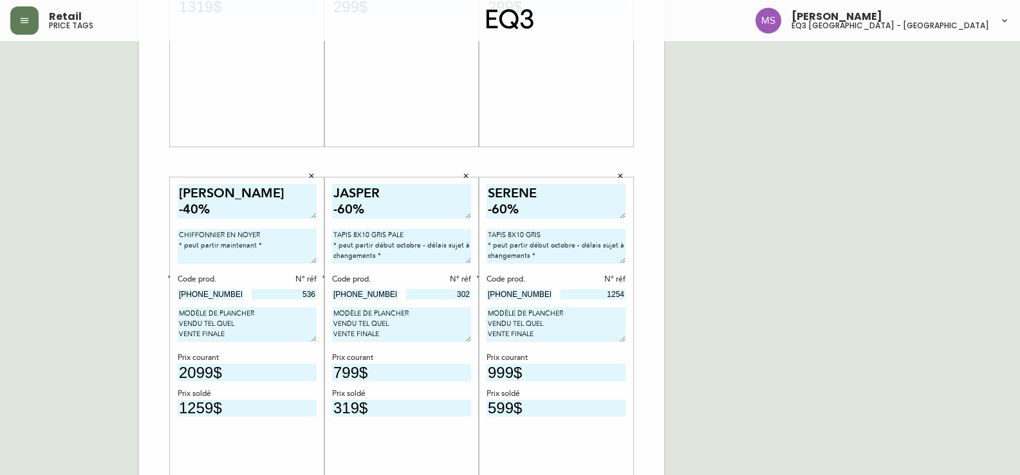
click at [708, 289] on div "French Canada fr_CA EQ3 font EQ3 Grand format pendre marque large 8.5 po × 14 p…" at bounding box center [509, 162] width 999 height 865
type input "19"
drag, startPoint x: 567, startPoint y: 371, endPoint x: 346, endPoint y: 371, distance: 221.3
click at [358, 371] on div "BOOM -40% CHIFFONNIER EN NOYER * peut partir début octobre - délais sujet à cha…" at bounding box center [401, 162] width 525 height 865
drag, startPoint x: 544, startPoint y: 410, endPoint x: 406, endPoint y: 407, distance: 138.3
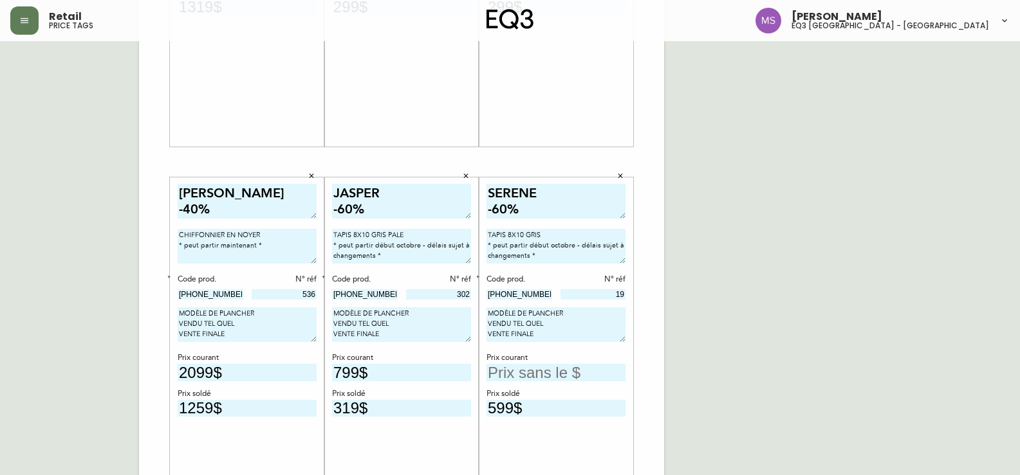
click at [421, 407] on div "BOOM -40% CHIFFONNIER EN NOYER * peut partir début octobre - délais sujet à cha…" at bounding box center [401, 162] width 525 height 865
click at [512, 376] on input "text" at bounding box center [555, 372] width 139 height 17
type input "1399$"
type input "559$"
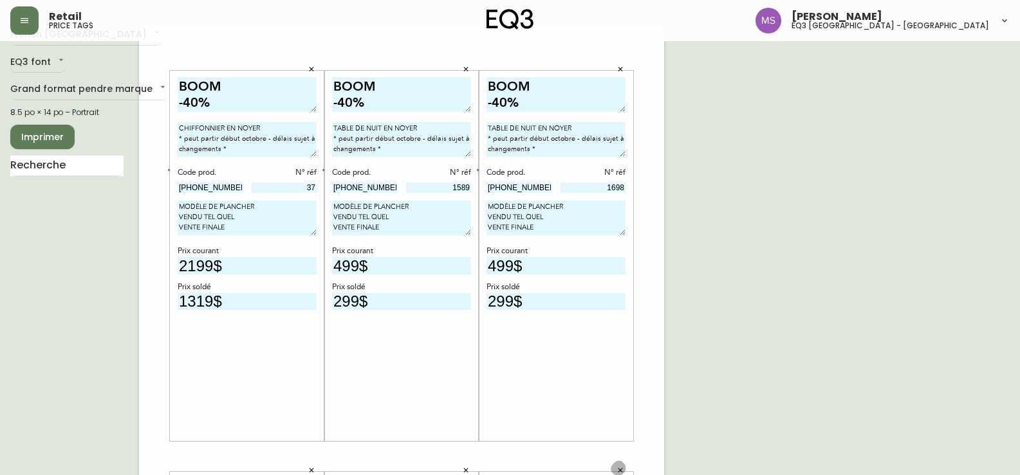
scroll to position [0, 0]
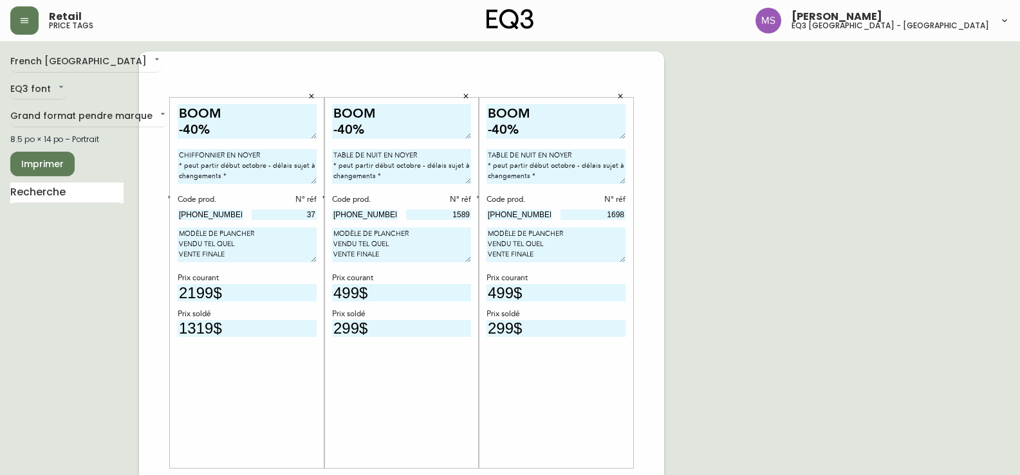
click at [37, 159] on span "Imprimer" at bounding box center [43, 164] width 44 height 16
